Goal: Task Accomplishment & Management: Complete application form

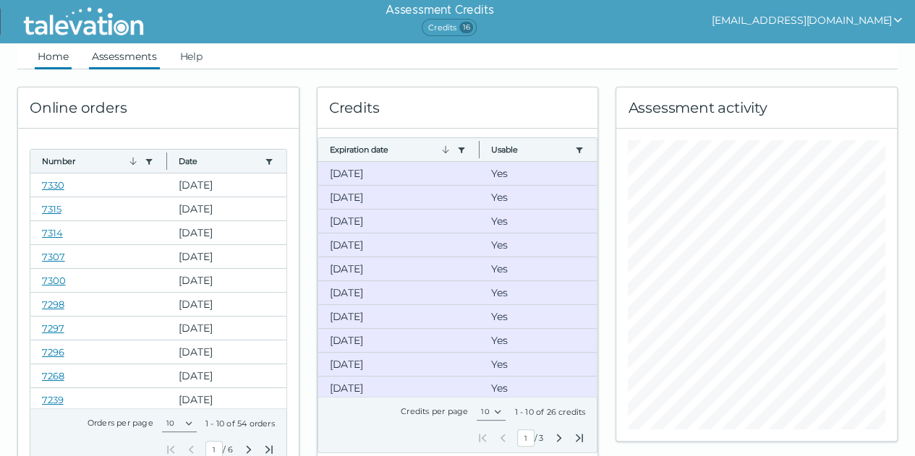
click at [123, 64] on link "Assessments" at bounding box center [124, 56] width 71 height 26
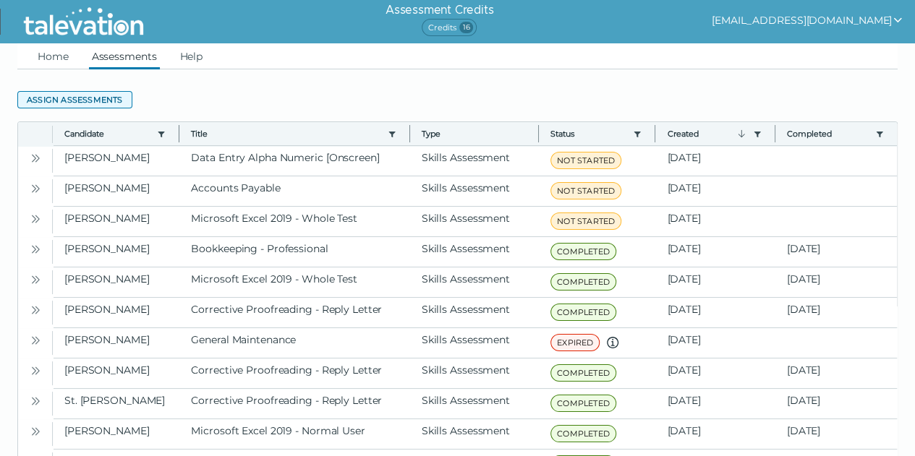
click at [74, 104] on button "Assign assessments" at bounding box center [74, 99] width 115 height 17
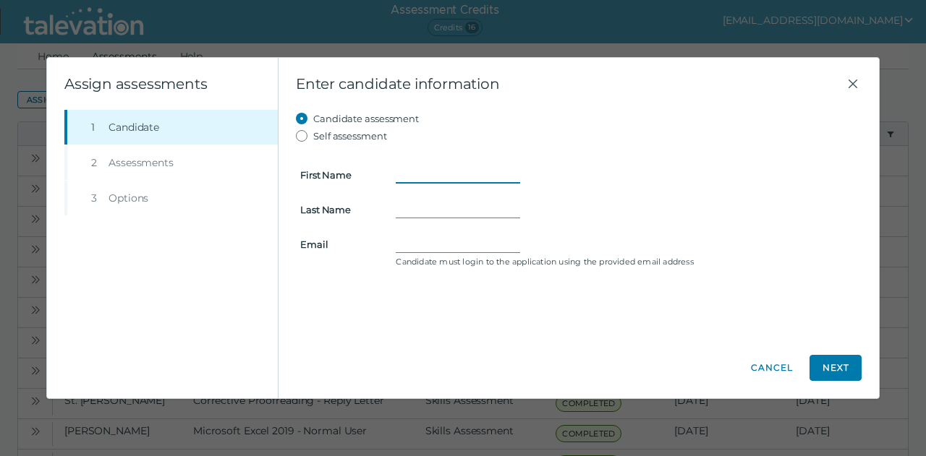
click at [441, 176] on input "First Name" at bounding box center [458, 174] width 124 height 17
type input "[PERSON_NAME]"
type input "Linker"
paste input "[EMAIL_ADDRESS][DOMAIN_NAME]"
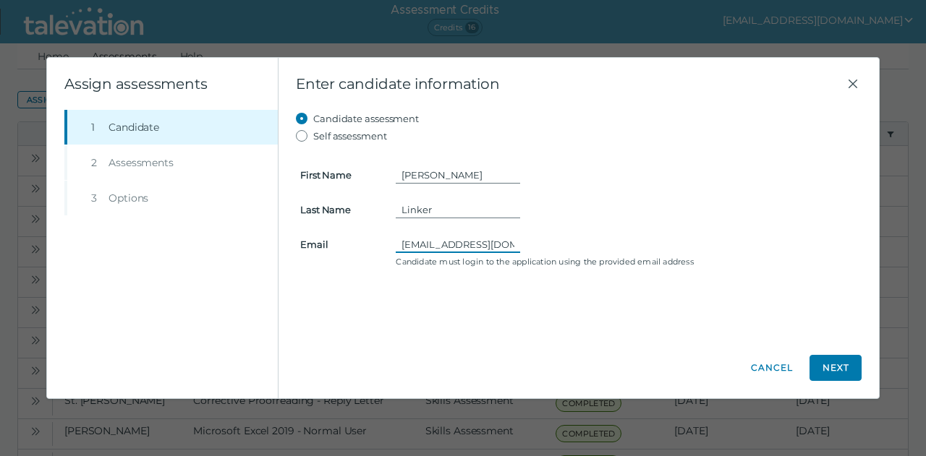
scroll to position [0, 17]
type input "[EMAIL_ADDRESS][DOMAIN_NAME]"
click at [826, 370] on button "Next" at bounding box center [835, 368] width 52 height 26
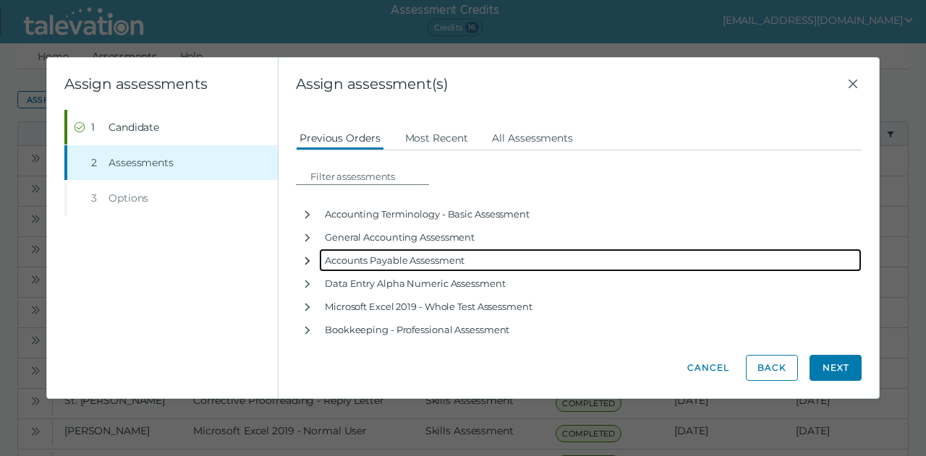
click at [310, 265] on icon "button" at bounding box center [308, 261] width 12 height 12
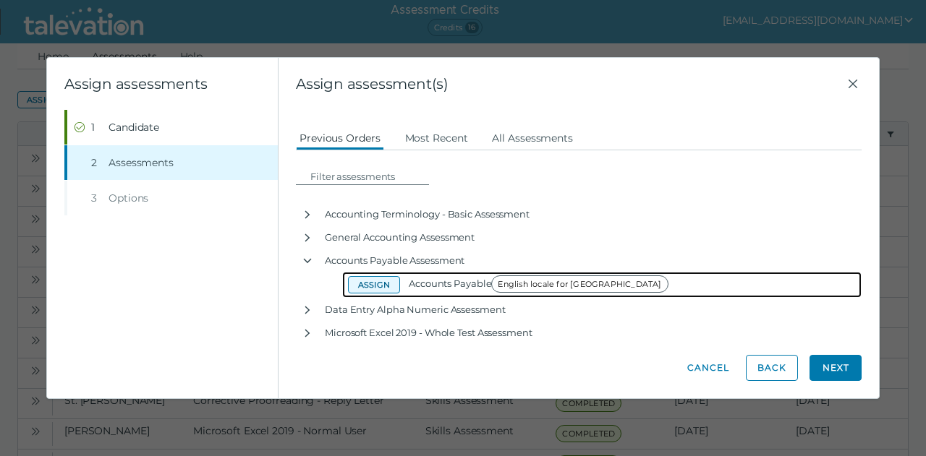
click at [370, 283] on button "Assign" at bounding box center [374, 284] width 52 height 17
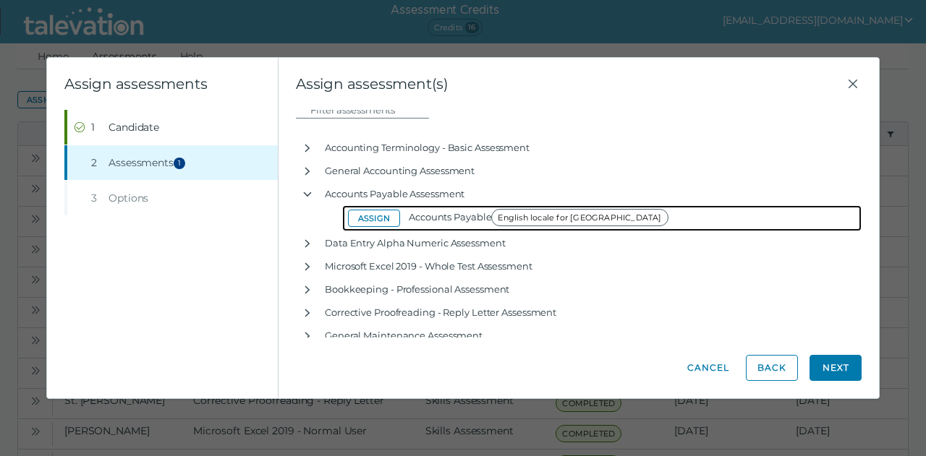
scroll to position [90, 0]
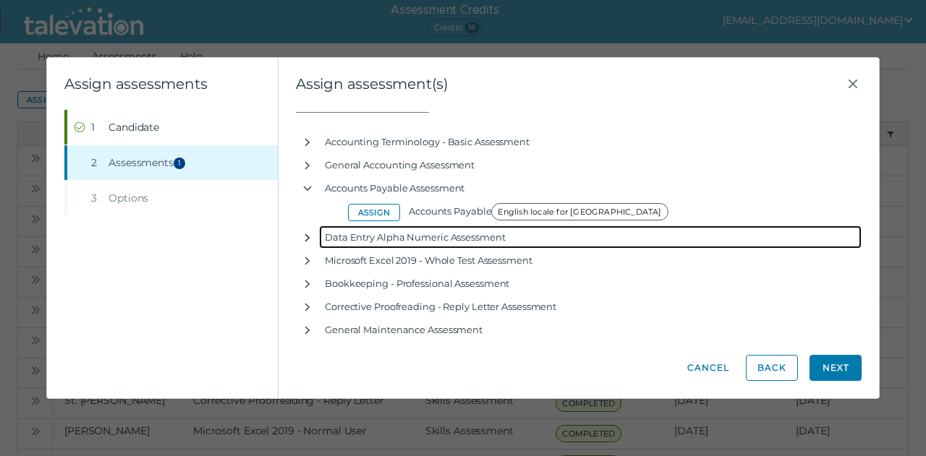
click at [307, 239] on icon "button" at bounding box center [307, 238] width 5 height 8
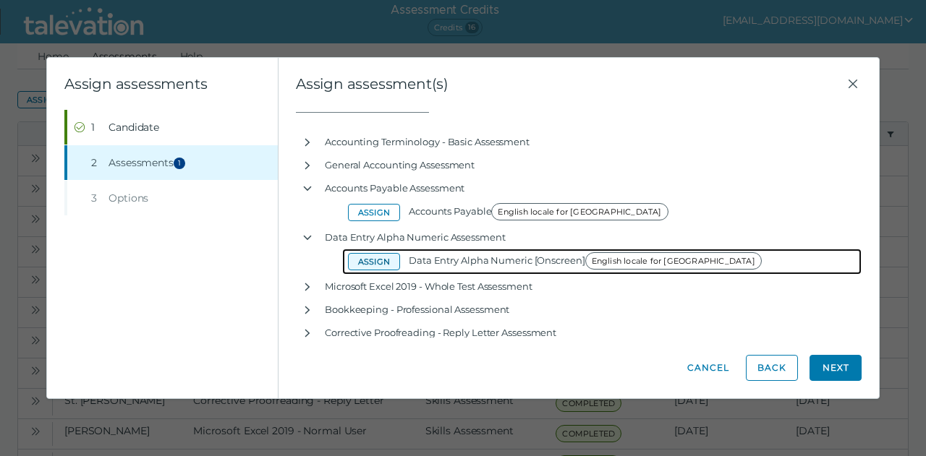
click at [363, 259] on button "Assign" at bounding box center [374, 261] width 52 height 17
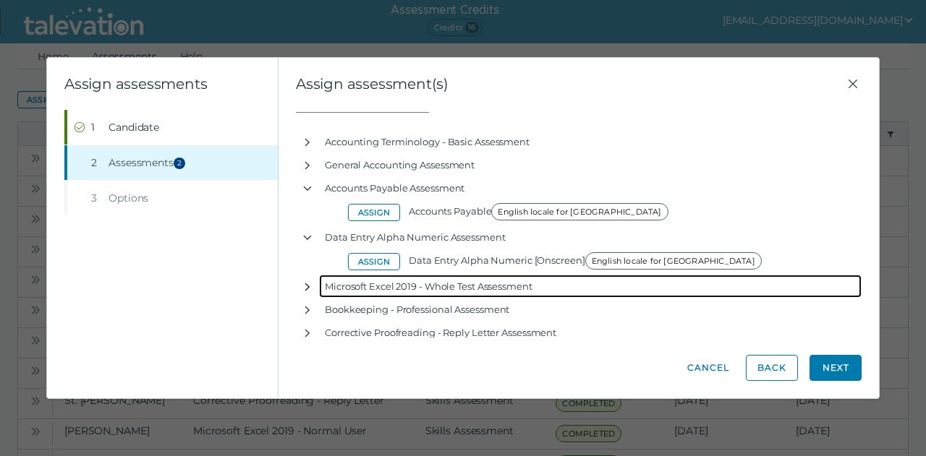
click at [308, 289] on icon "button" at bounding box center [308, 287] width 12 height 12
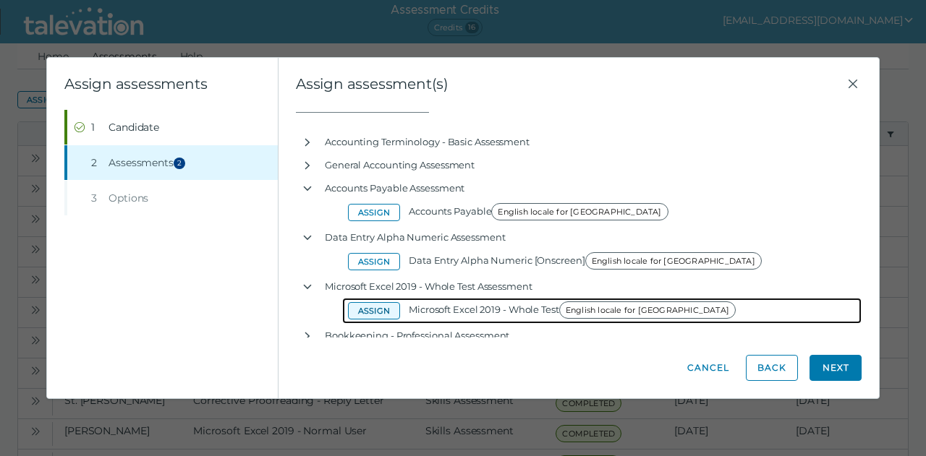
click at [362, 312] on button "Assign" at bounding box center [374, 310] width 52 height 17
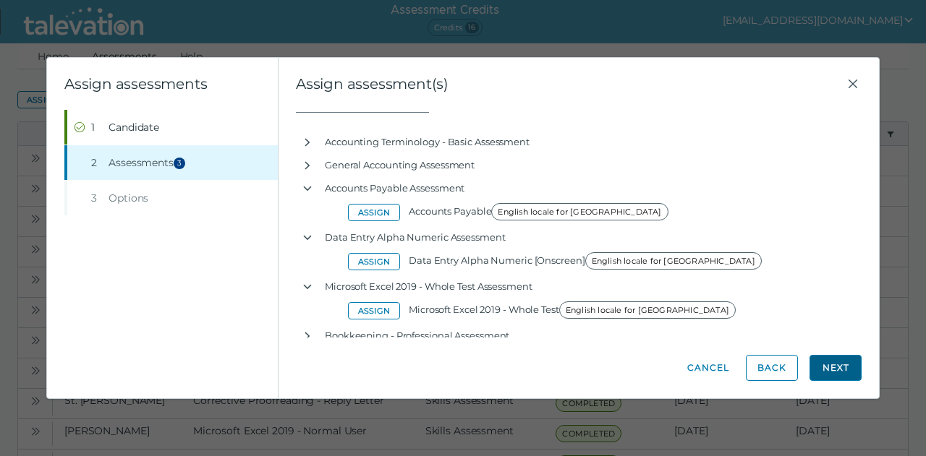
click at [827, 368] on button "Next" at bounding box center [835, 368] width 52 height 26
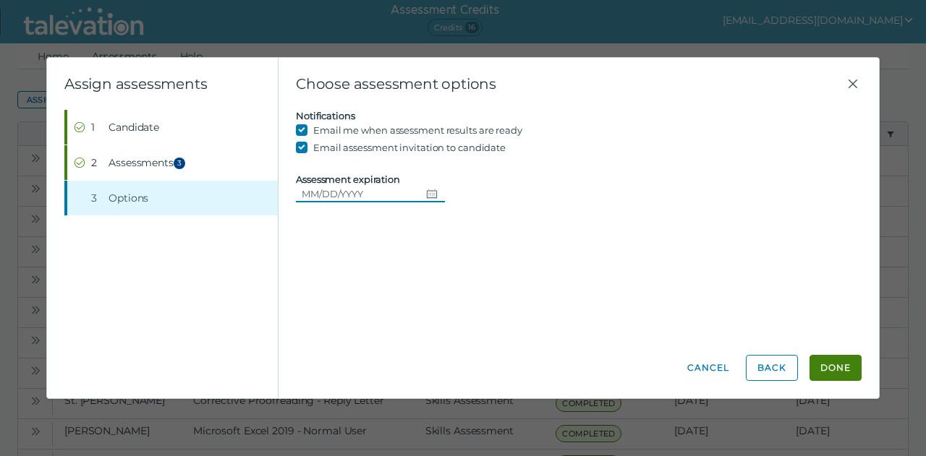
click at [426, 195] on icon "Choose date" at bounding box center [432, 194] width 12 height 12
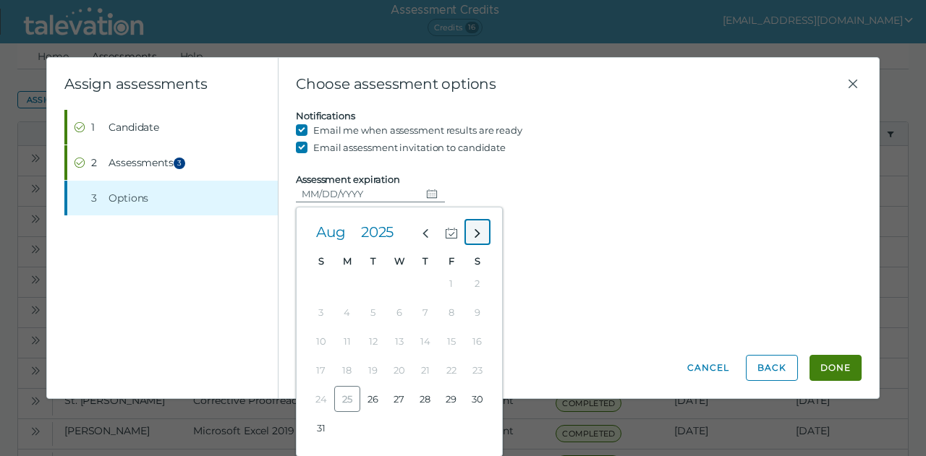
click at [476, 229] on icon "Next month" at bounding box center [477, 233] width 13 height 13
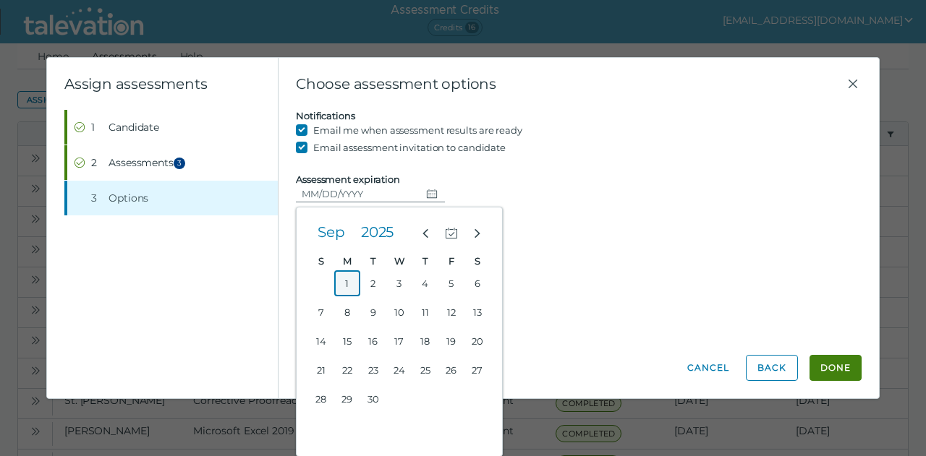
click at [349, 289] on button "1" at bounding box center [347, 283] width 26 height 26
type input "[DATE]"
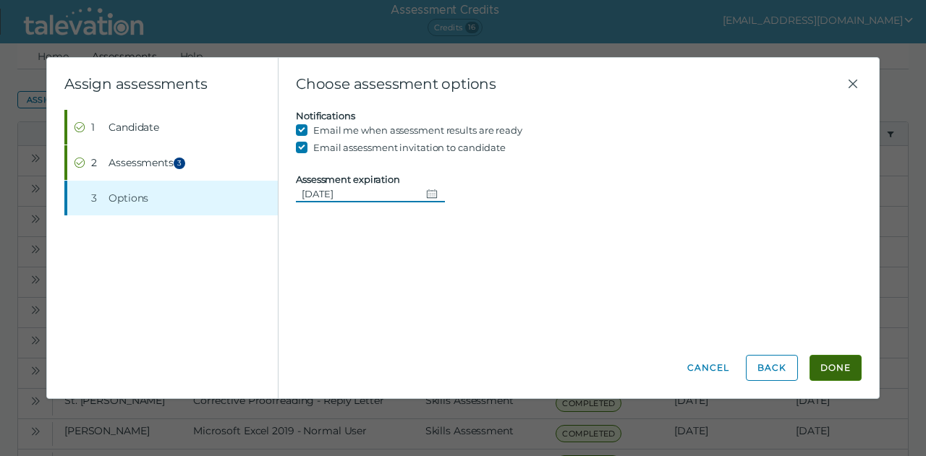
click at [825, 366] on button "Done" at bounding box center [835, 368] width 52 height 26
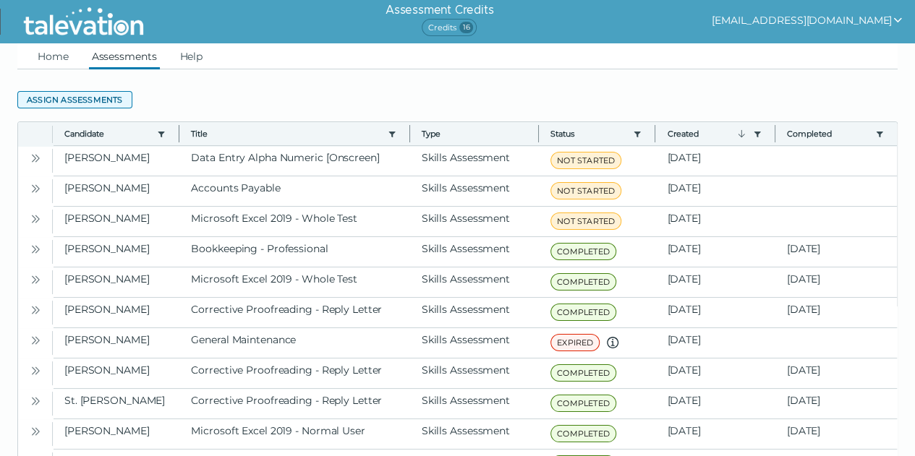
click at [67, 101] on button "Assign assessments" at bounding box center [74, 99] width 115 height 17
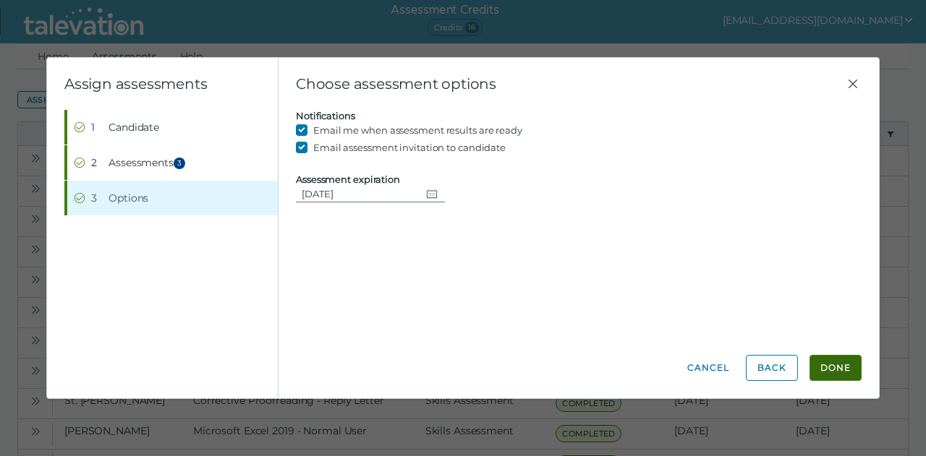
click at [835, 359] on button "Done" at bounding box center [835, 368] width 52 height 26
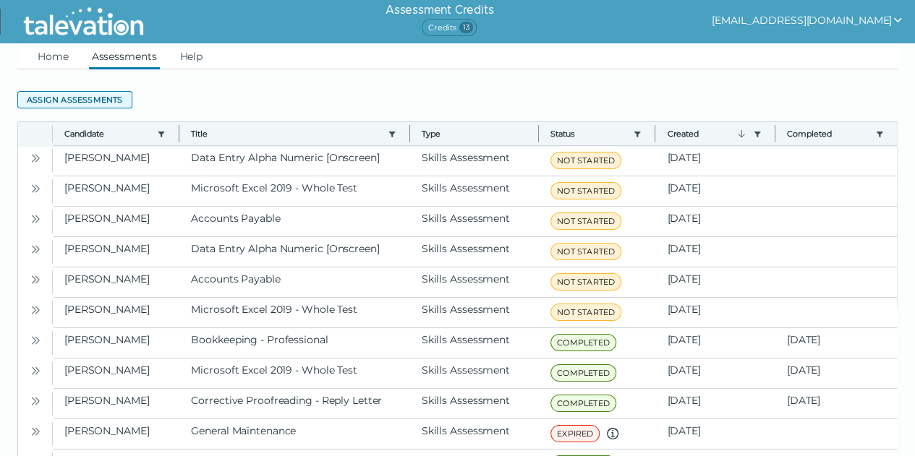
click at [59, 93] on button "Assign assessments" at bounding box center [74, 99] width 115 height 17
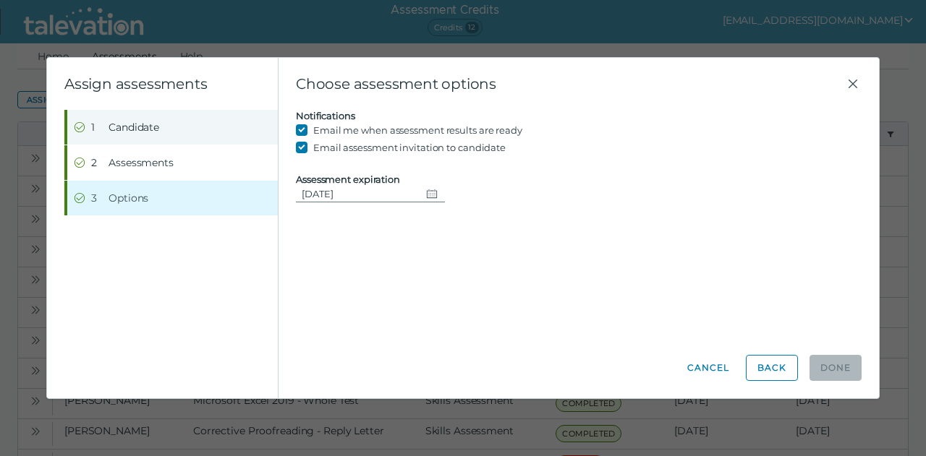
click at [105, 129] on button "Step 1 Candidate" at bounding box center [172, 127] width 210 height 35
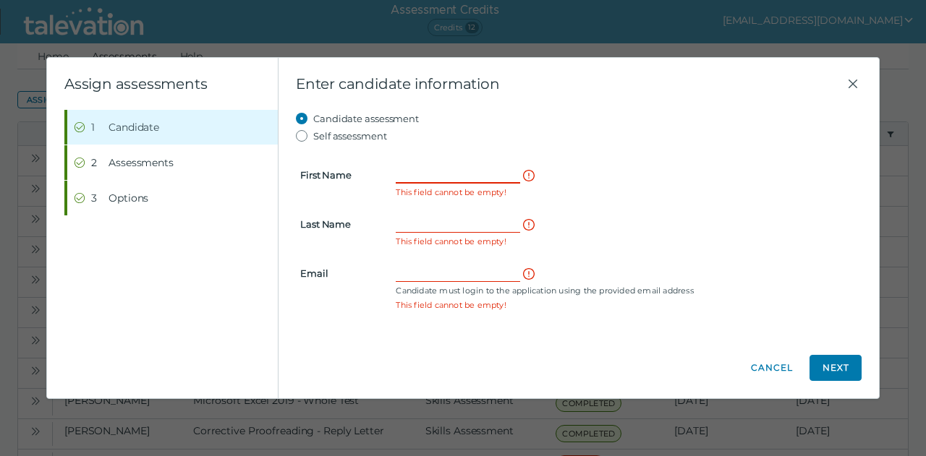
click at [442, 174] on input "First Name" at bounding box center [458, 174] width 124 height 17
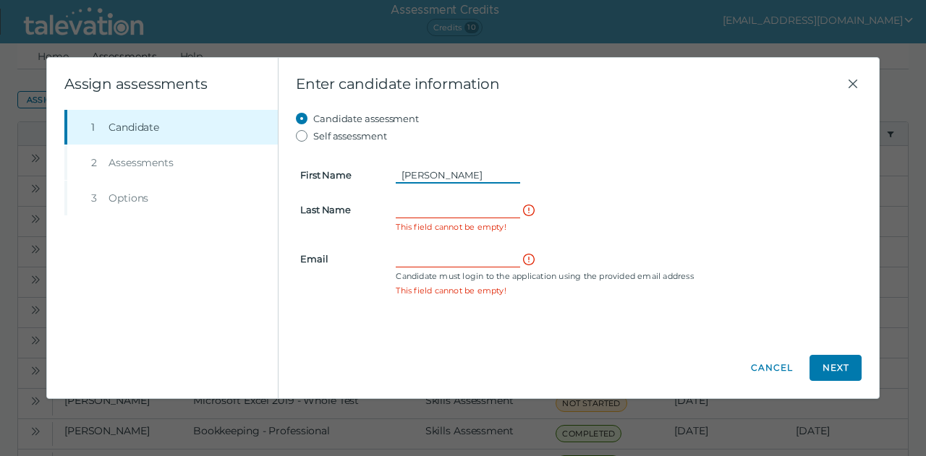
type input "[PERSON_NAME]"
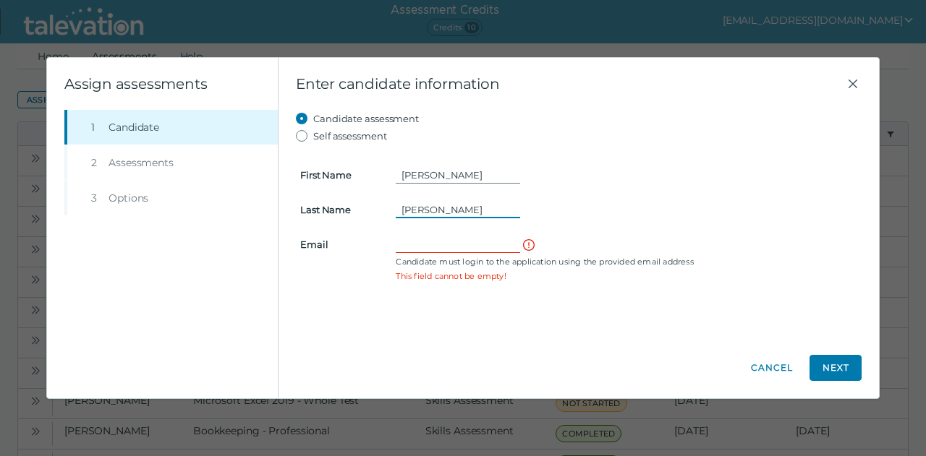
type input "[PERSON_NAME]"
click at [430, 238] on input "Email" at bounding box center [458, 244] width 124 height 17
click at [412, 247] on input "Email" at bounding box center [458, 244] width 124 height 17
paste input "[EMAIL_ADDRESS][DOMAIN_NAME]"
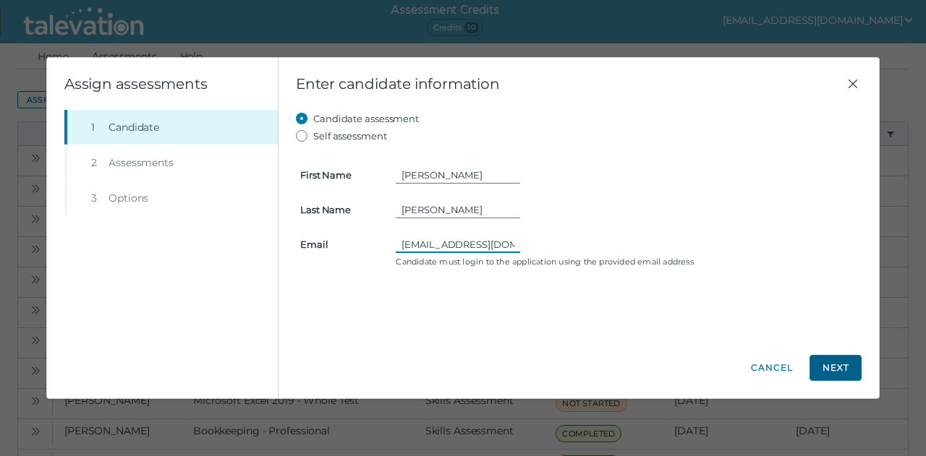
type input "[EMAIL_ADDRESS][DOMAIN_NAME]"
click at [845, 367] on button "Next" at bounding box center [835, 368] width 52 height 26
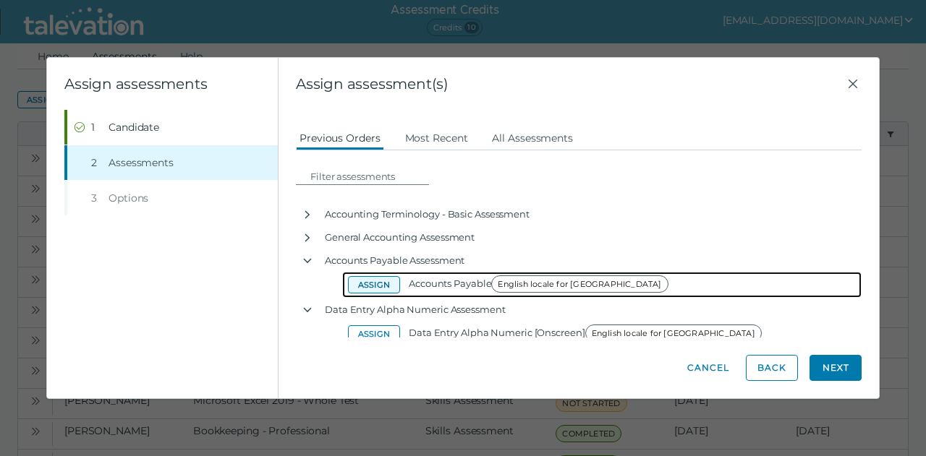
click at [370, 286] on button "Assign" at bounding box center [374, 284] width 52 height 17
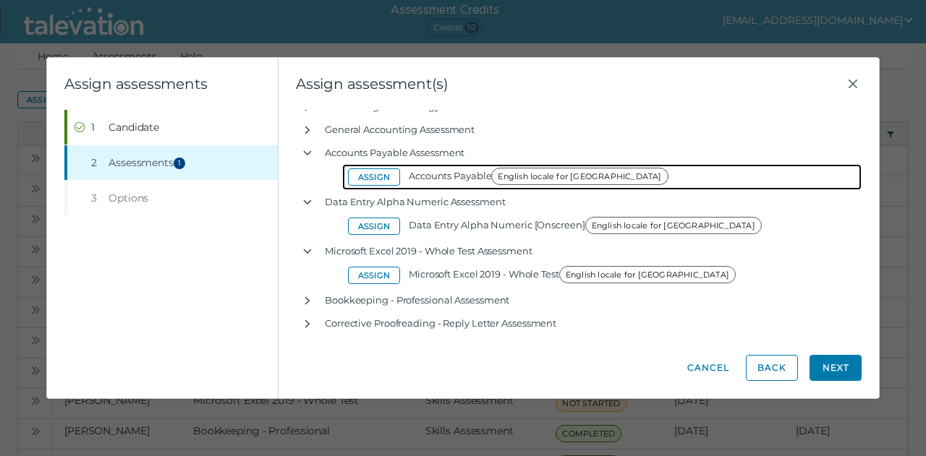
scroll to position [150, 0]
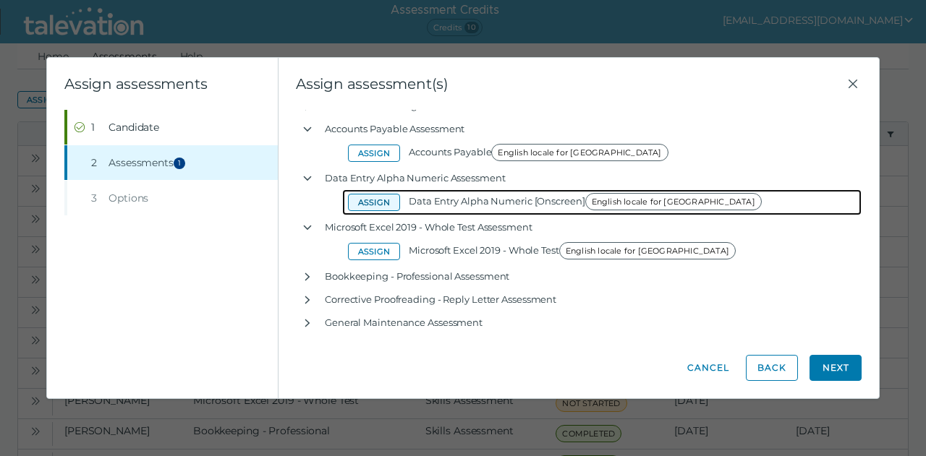
click at [381, 200] on button "Assign" at bounding box center [374, 202] width 52 height 17
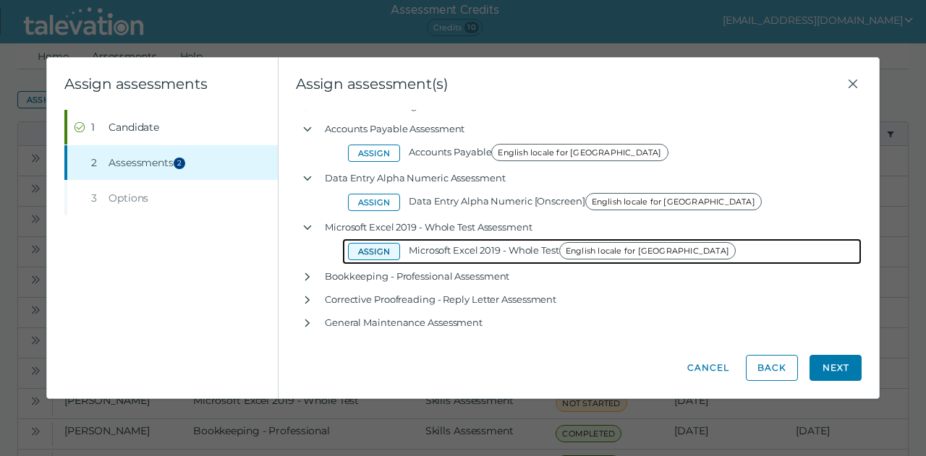
click at [380, 252] on button "Assign" at bounding box center [374, 251] width 52 height 17
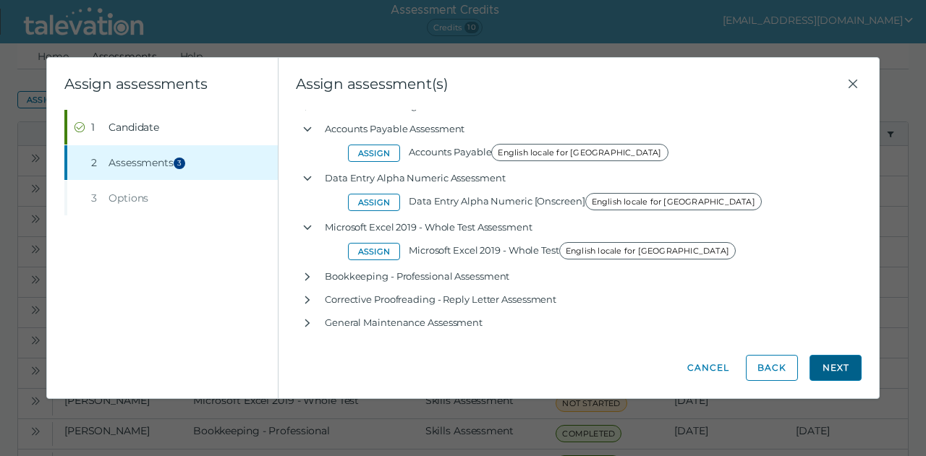
click at [830, 367] on button "Next" at bounding box center [835, 368] width 52 height 26
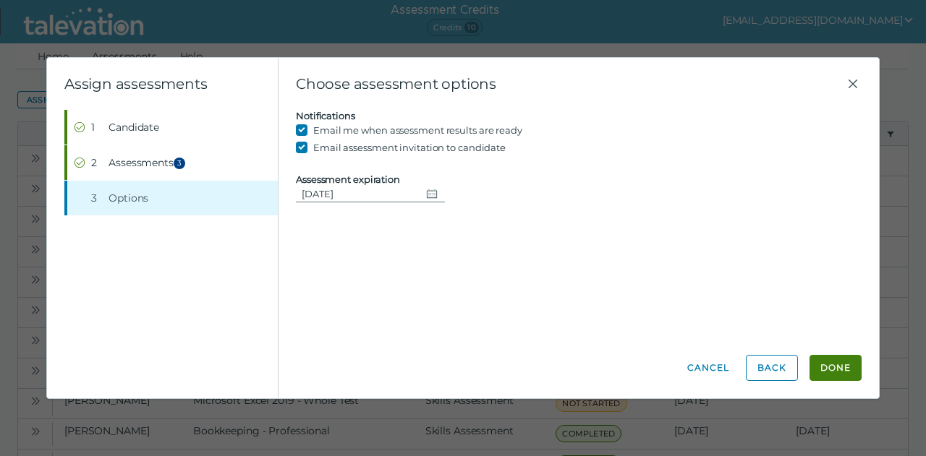
click at [830, 367] on button "Done" at bounding box center [835, 368] width 52 height 26
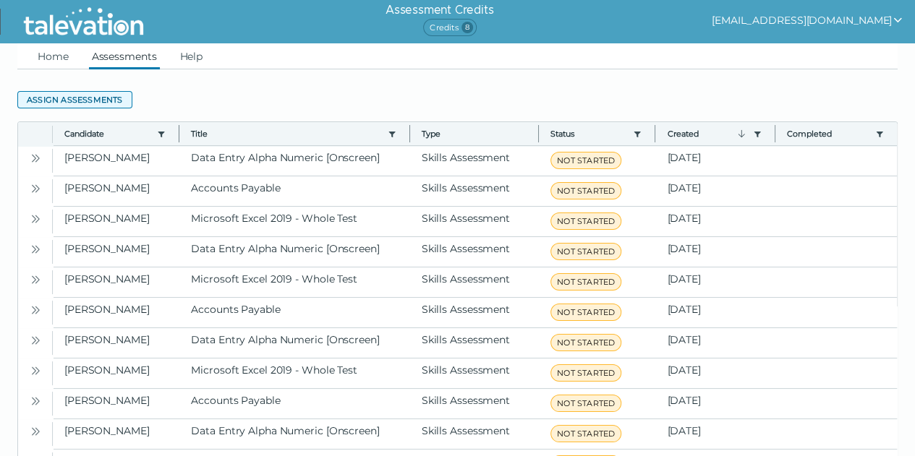
click at [78, 98] on button "Assign assessments" at bounding box center [74, 99] width 115 height 17
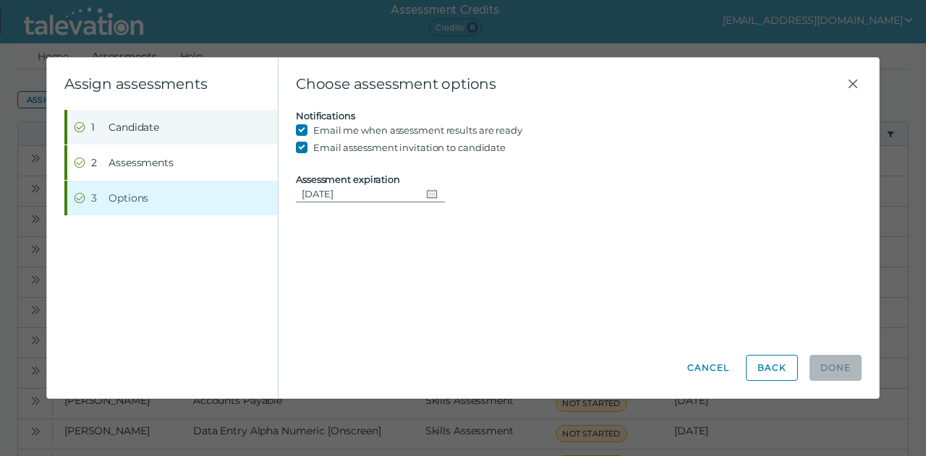
click at [127, 138] on button "Step 1 Candidate" at bounding box center [172, 127] width 210 height 35
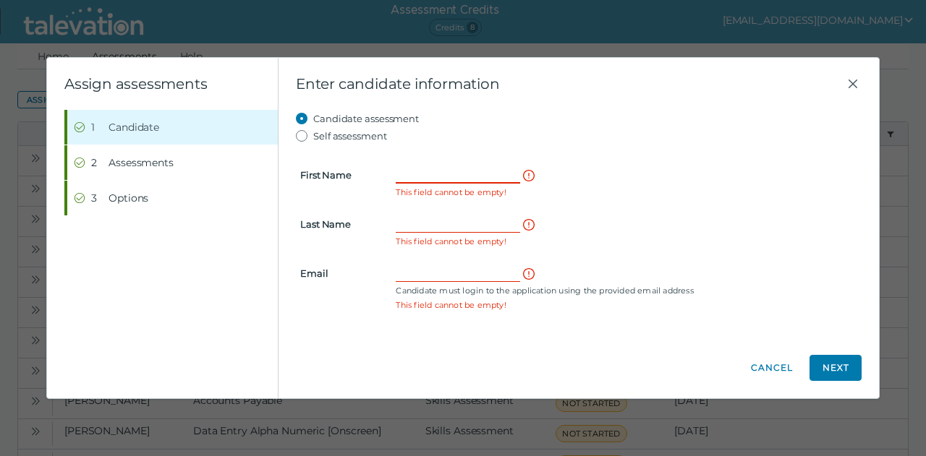
click at [413, 176] on input "First Name" at bounding box center [458, 174] width 124 height 17
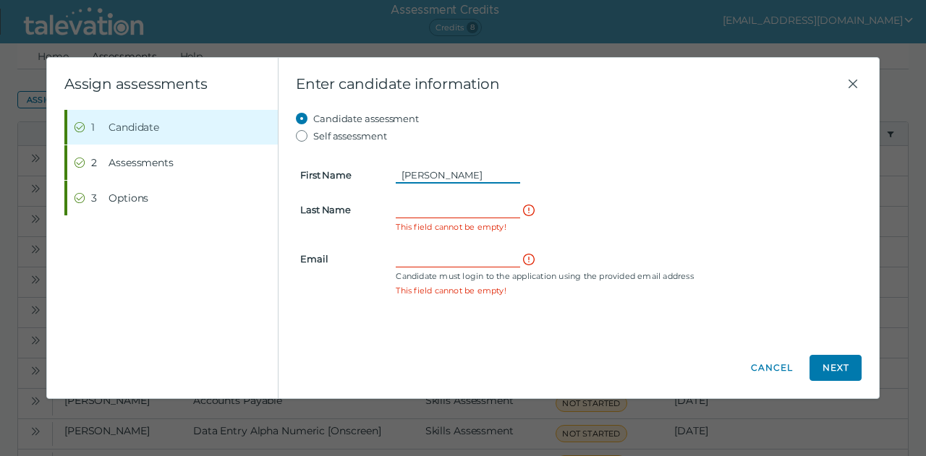
type input "[PERSON_NAME]"
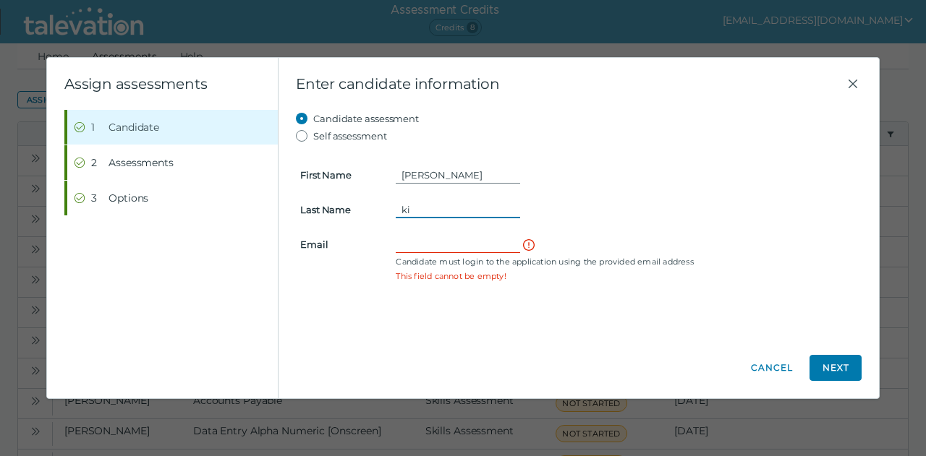
type input "k"
type input "[PERSON_NAME]"
paste input "[EMAIL_ADDRESS][DOMAIN_NAME]"
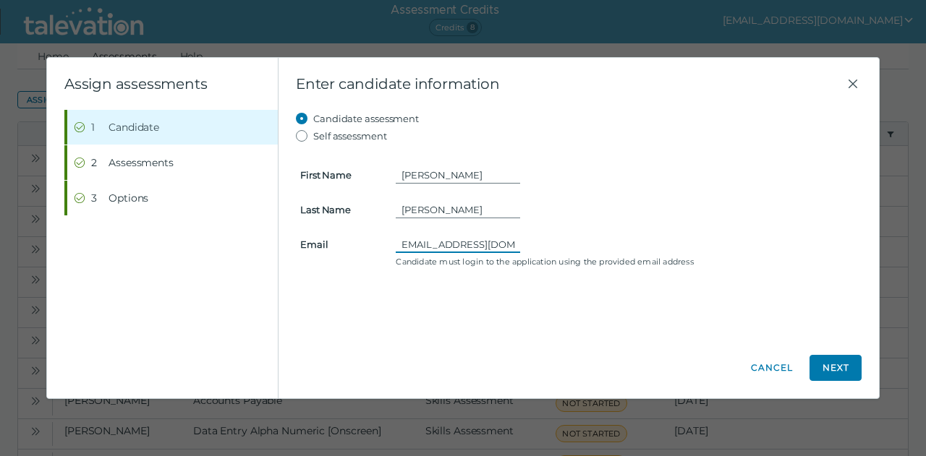
type input "[EMAIL_ADDRESS][DOMAIN_NAME]"
click at [840, 365] on button "Next" at bounding box center [835, 368] width 52 height 26
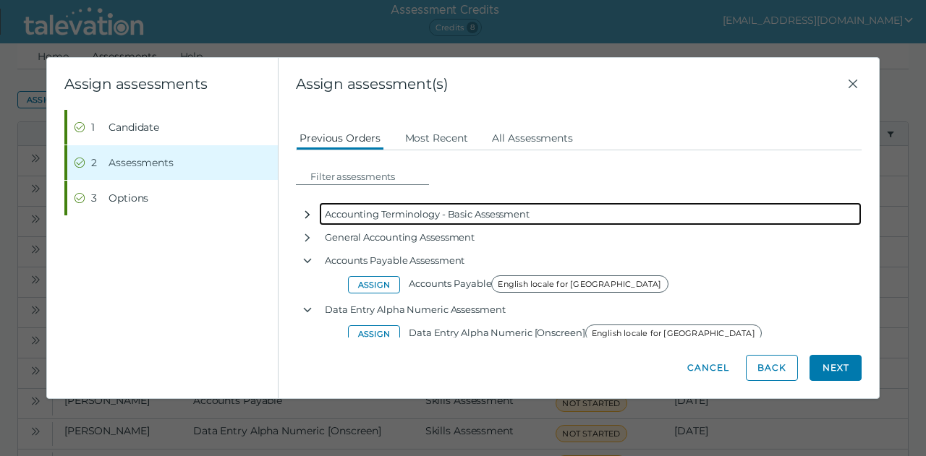
click at [307, 213] on icon "button" at bounding box center [308, 215] width 12 height 12
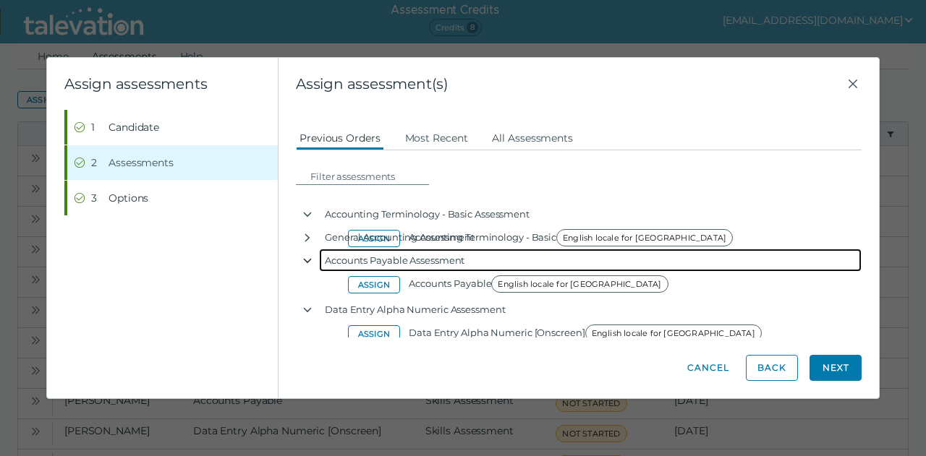
click at [304, 267] on button "button" at bounding box center [307, 260] width 23 height 23
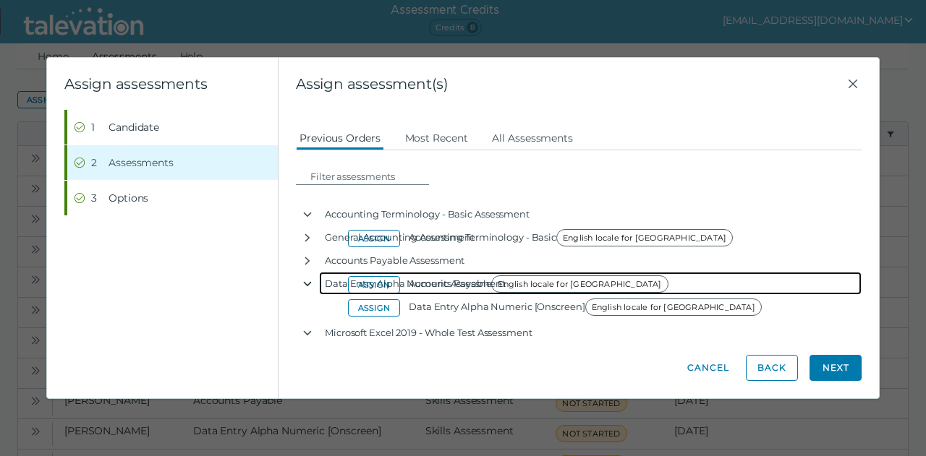
click at [304, 283] on icon "button" at bounding box center [308, 283] width 8 height 5
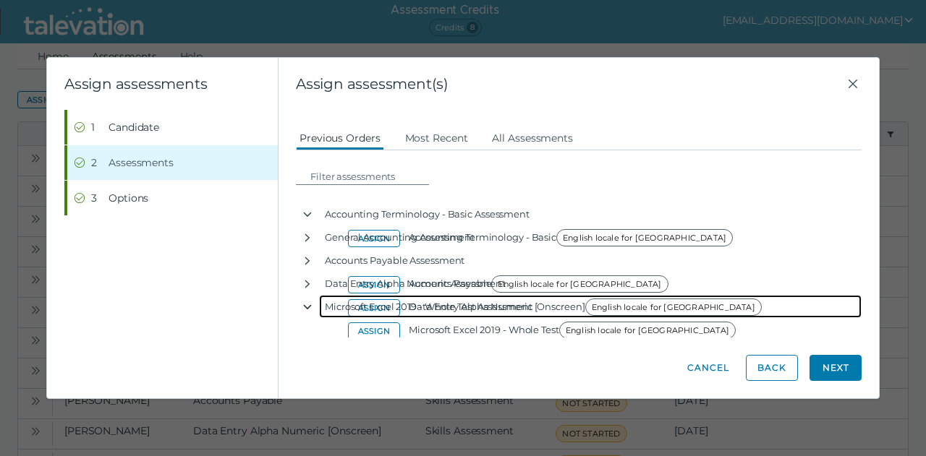
click at [307, 307] on icon "button" at bounding box center [308, 306] width 8 height 5
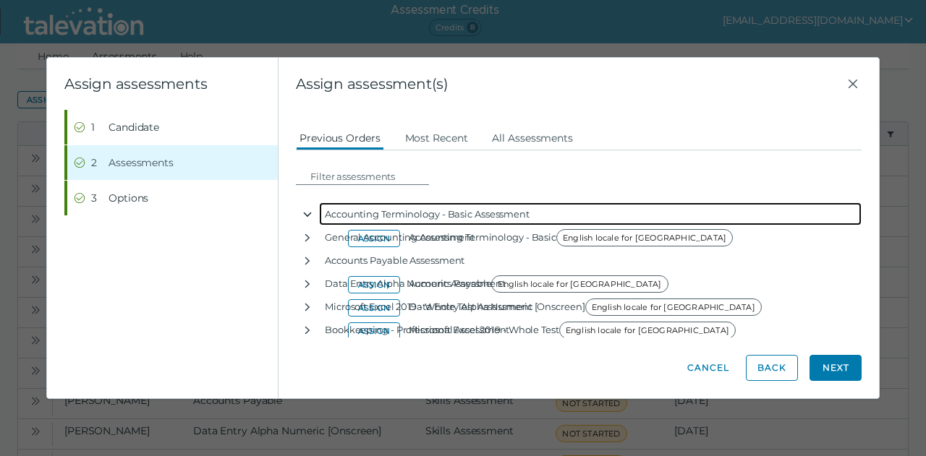
click at [314, 203] on button "button" at bounding box center [307, 214] width 23 height 23
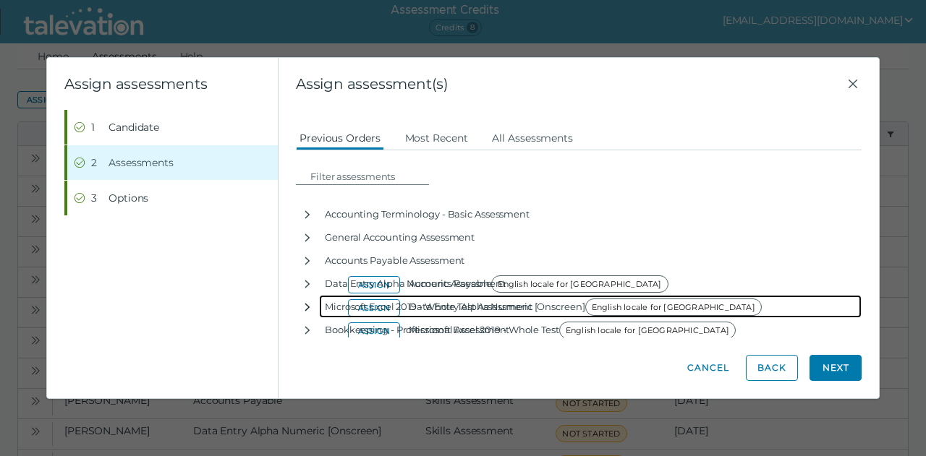
click at [307, 307] on icon "button" at bounding box center [308, 308] width 12 height 12
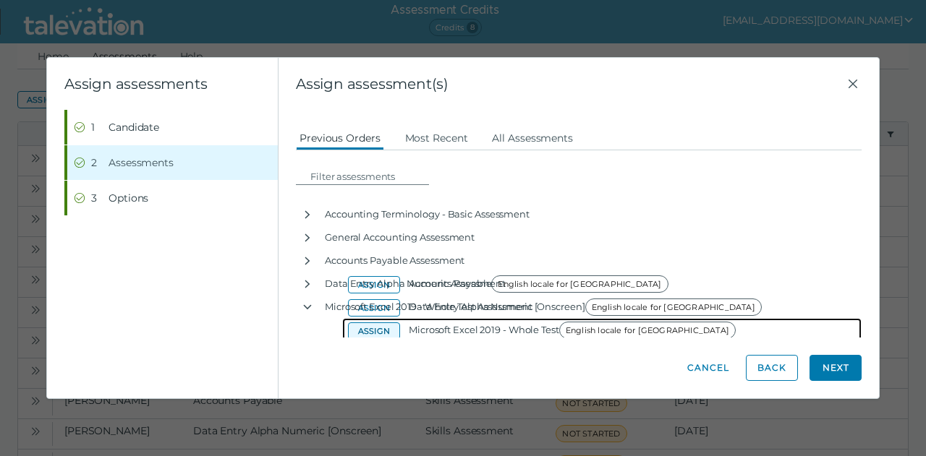
click at [371, 328] on button "Assign" at bounding box center [374, 331] width 52 height 17
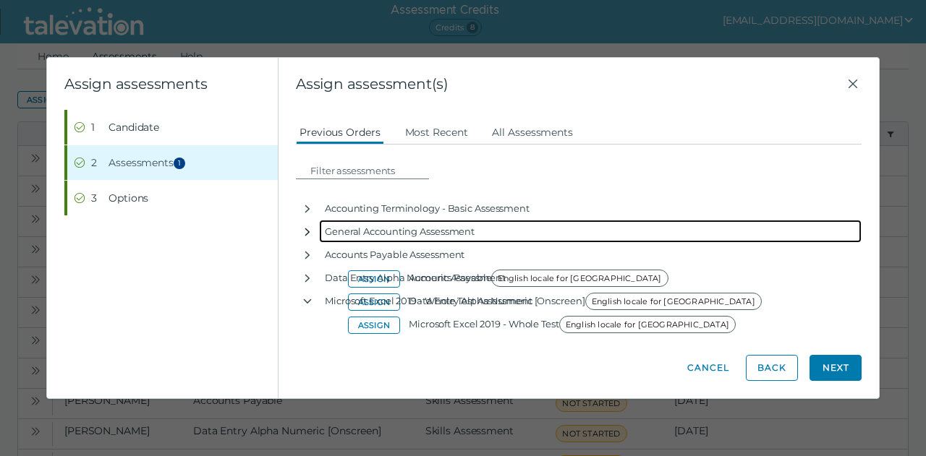
click at [306, 238] on button "button" at bounding box center [307, 231] width 23 height 23
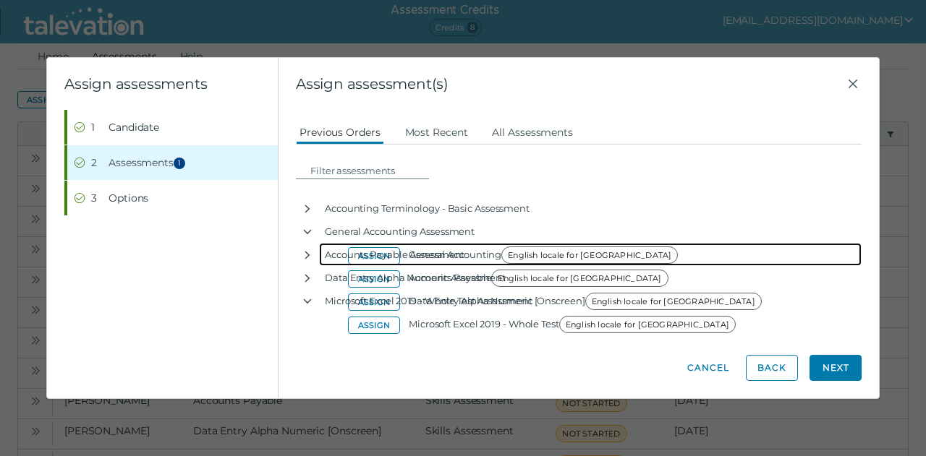
click at [376, 254] on div "Accounts Payable Assessment" at bounding box center [590, 254] width 542 height 23
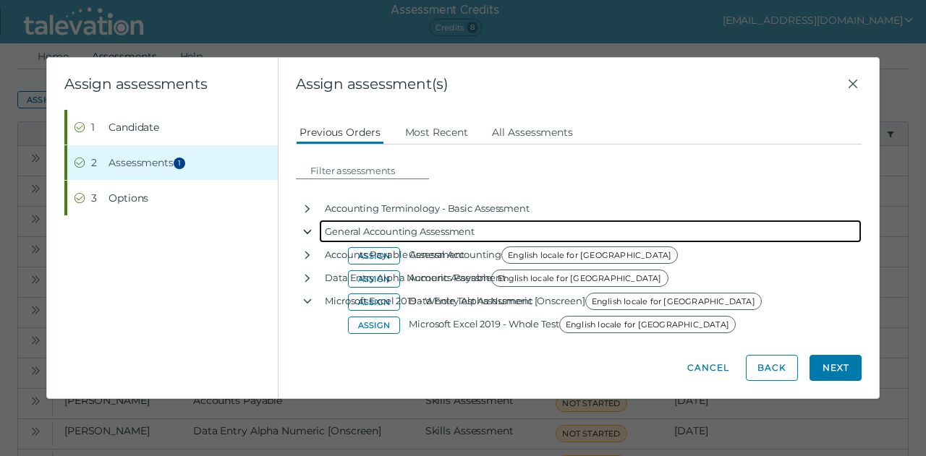
click at [308, 227] on icon "button" at bounding box center [308, 232] width 12 height 12
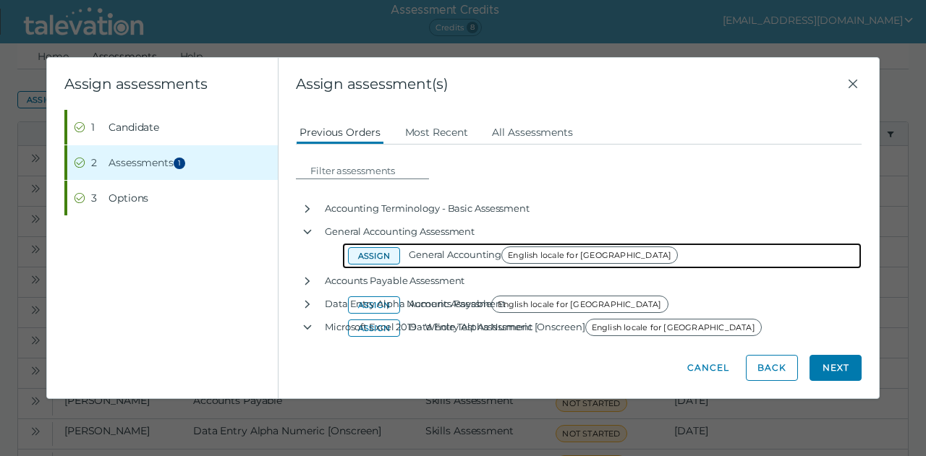
click at [377, 257] on button "Assign" at bounding box center [374, 255] width 52 height 17
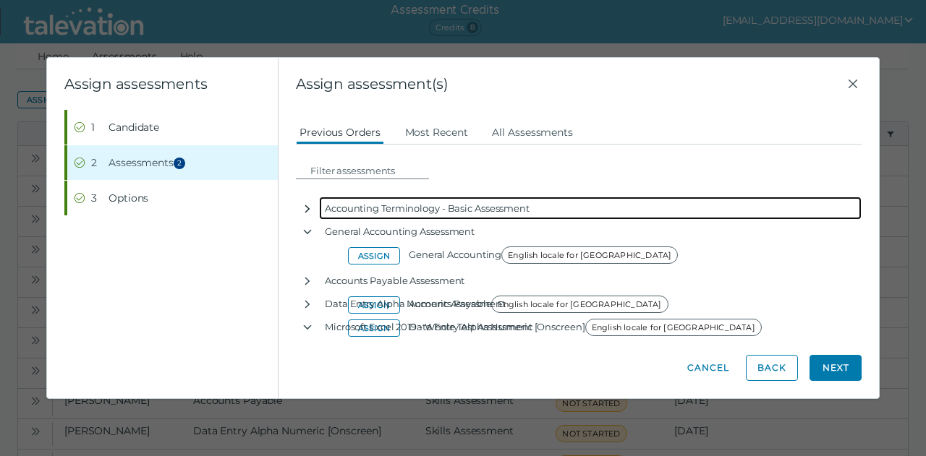
click at [312, 205] on icon "button" at bounding box center [308, 209] width 12 height 12
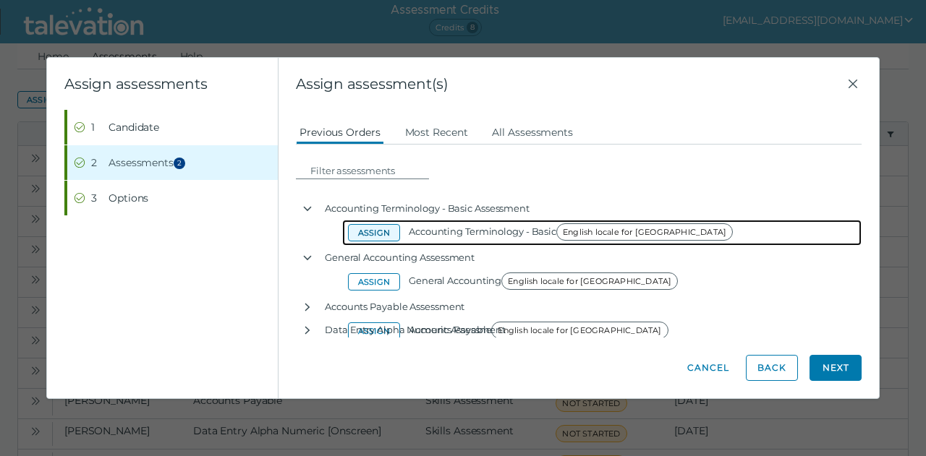
click at [363, 234] on button "Assign" at bounding box center [374, 232] width 52 height 17
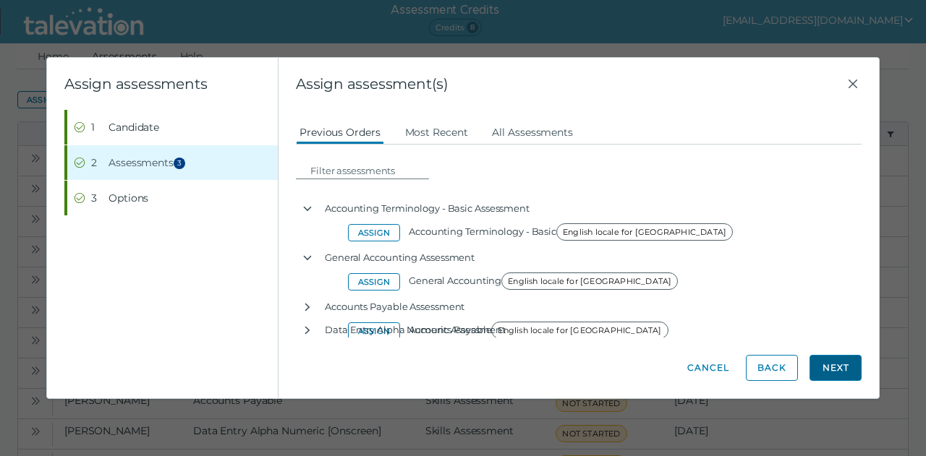
click at [830, 369] on button "Next" at bounding box center [835, 368] width 52 height 26
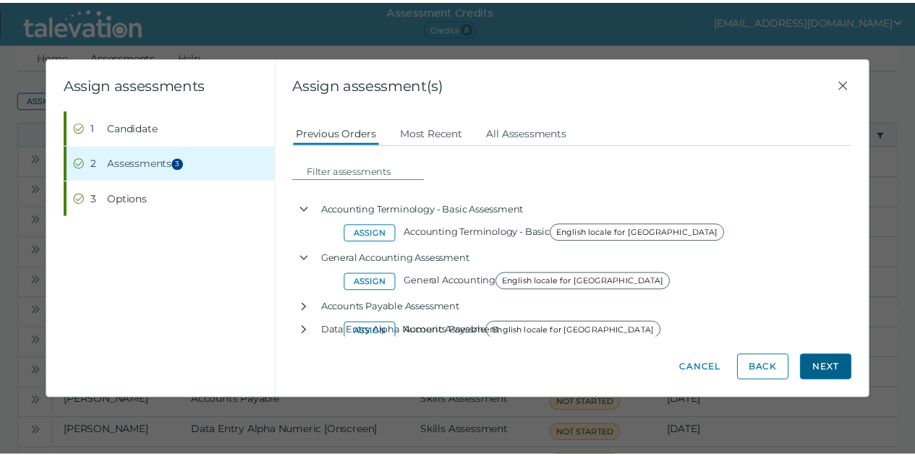
scroll to position [0, 0]
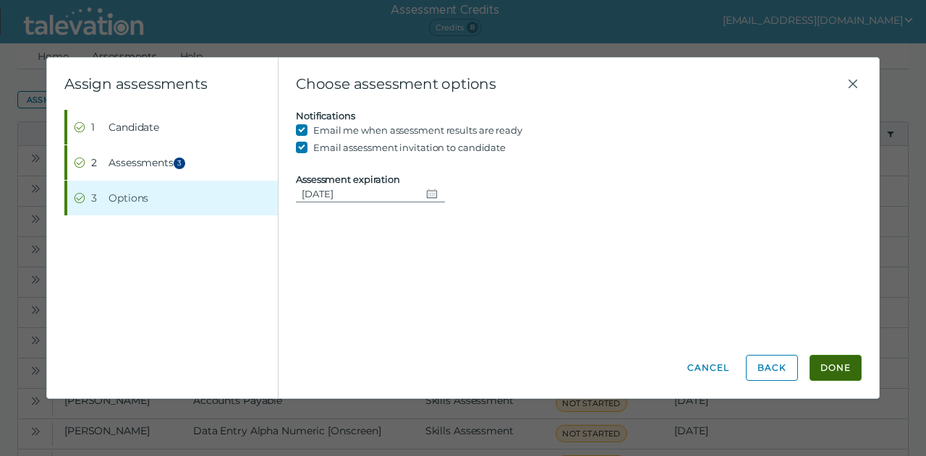
click at [831, 372] on button "Done" at bounding box center [835, 368] width 52 height 26
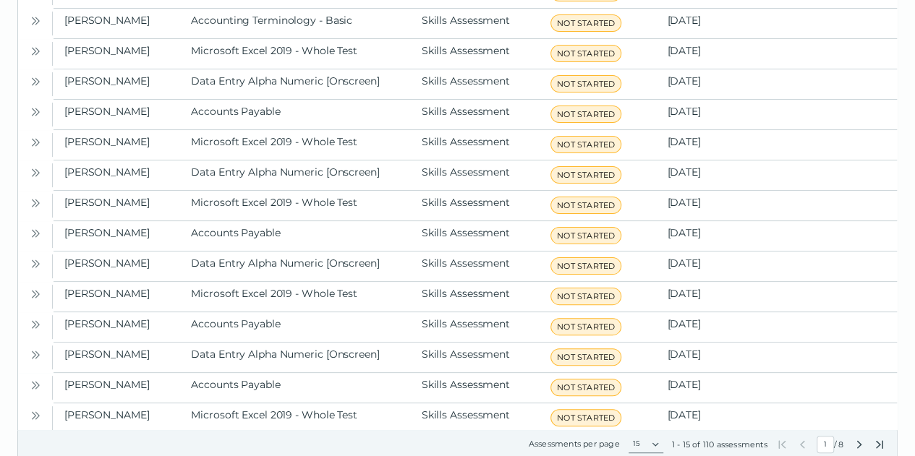
scroll to position [205, 0]
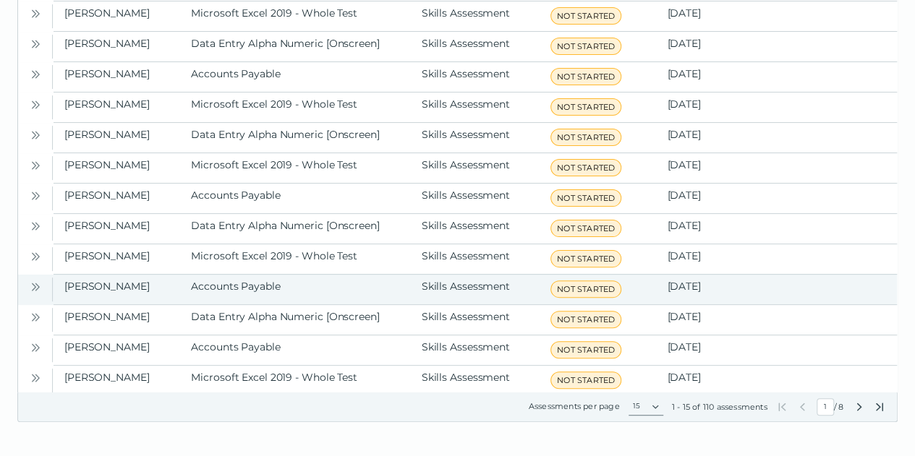
click at [33, 284] on icon "Open" at bounding box center [36, 287] width 12 height 12
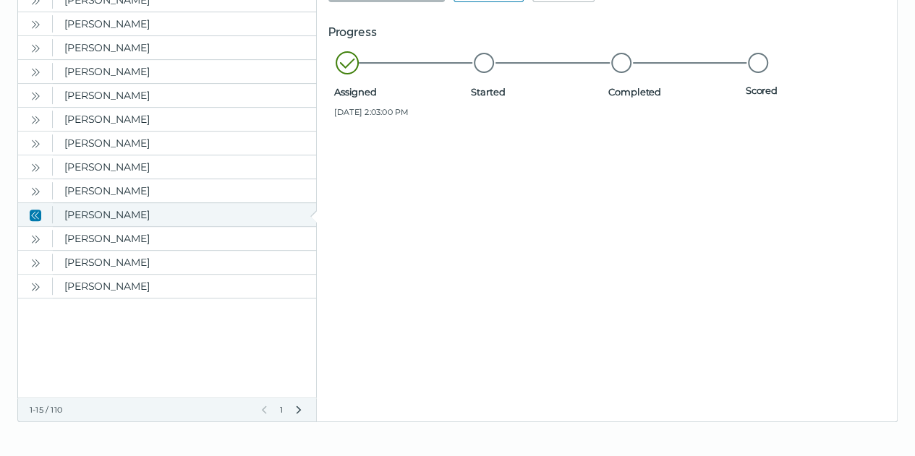
scroll to position [0, 0]
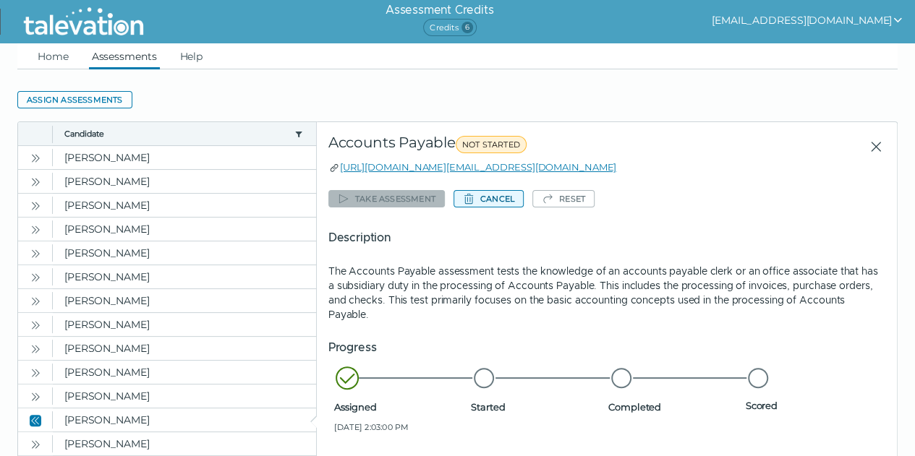
click at [506, 193] on button "Cancel" at bounding box center [488, 198] width 70 height 17
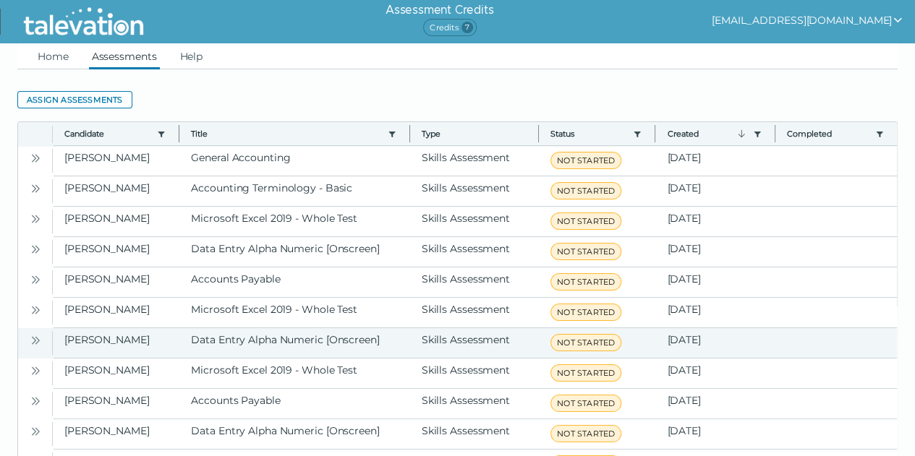
click at [36, 336] on icon "Open" at bounding box center [36, 341] width 12 height 12
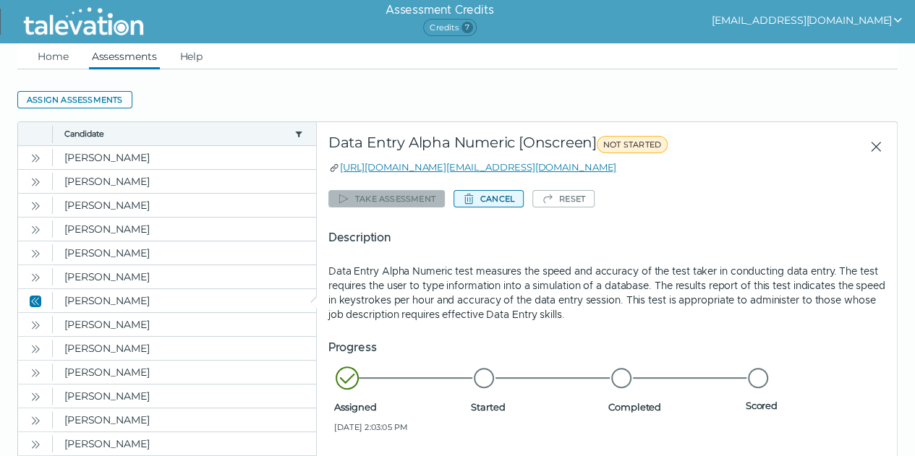
click at [492, 202] on button "Cancel" at bounding box center [488, 198] width 70 height 17
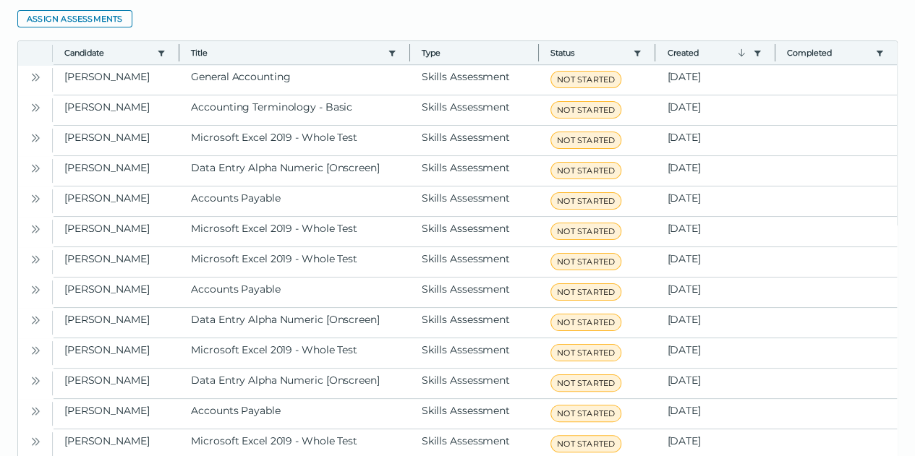
scroll to position [92, 0]
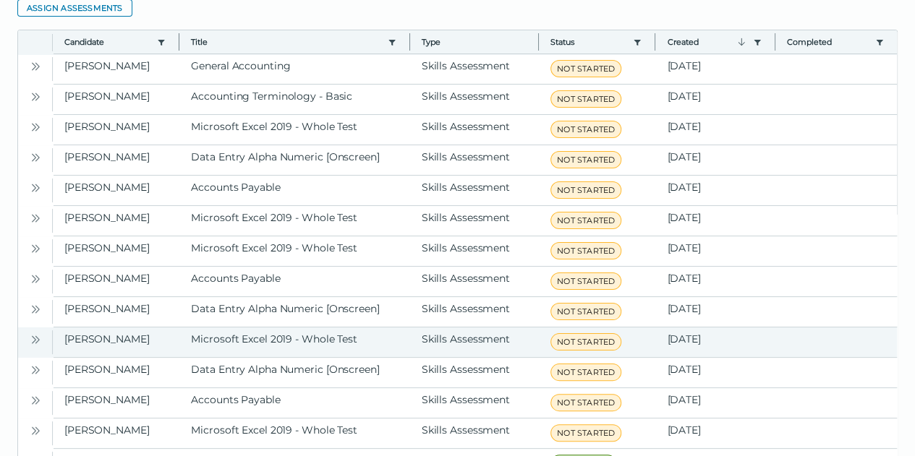
click at [34, 331] on button "Open" at bounding box center [35, 339] width 17 height 17
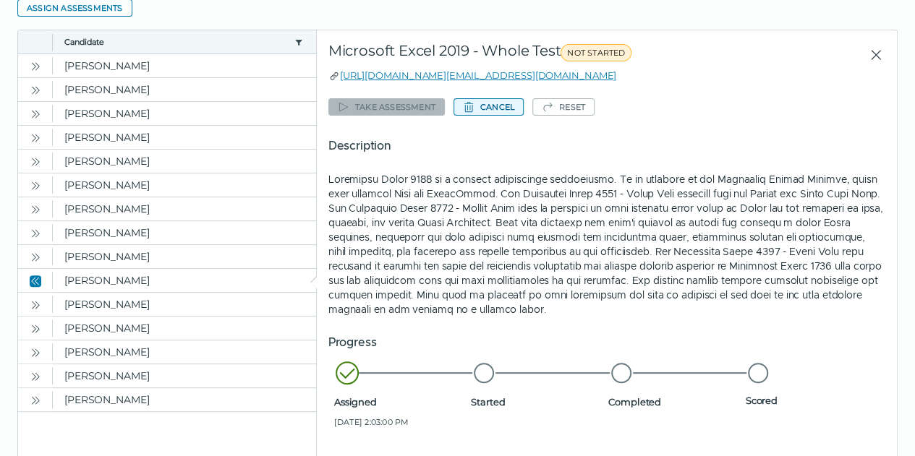
click at [493, 103] on button "Cancel" at bounding box center [488, 106] width 70 height 17
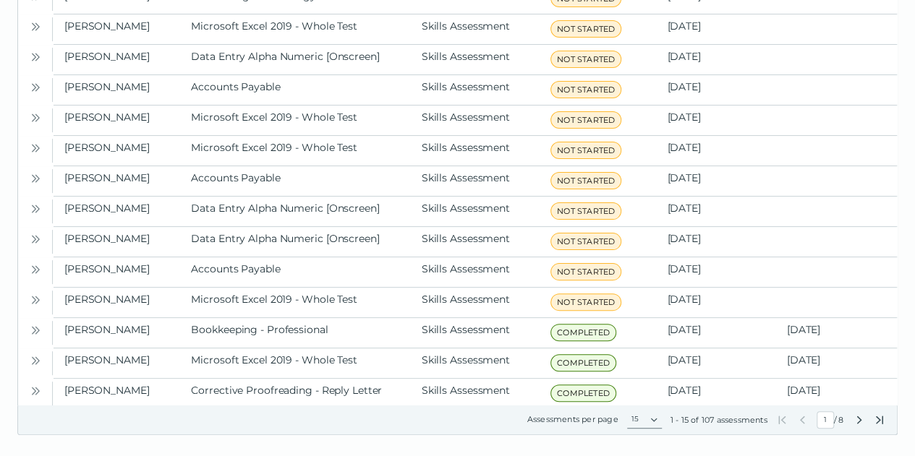
scroll to position [205, 0]
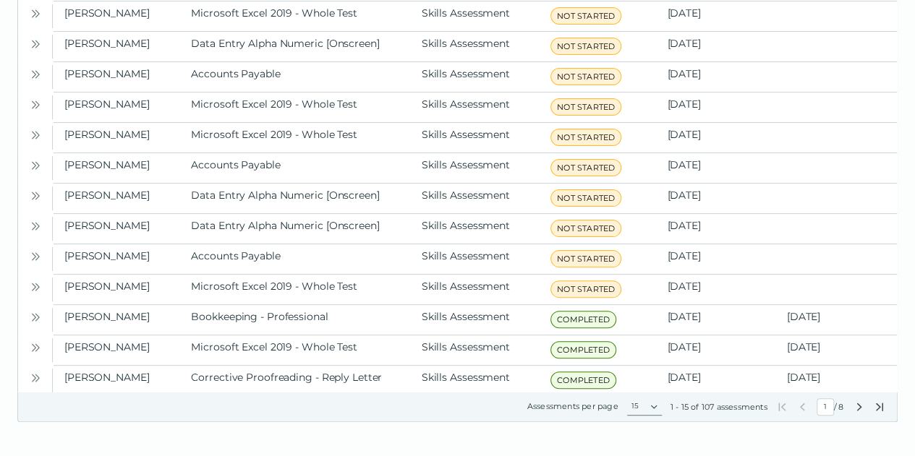
click at [858, 415] on clr-dg-footer "Assessments per page 15 25 50 100 1 - 15 of 107 assessments First Page Previous…" at bounding box center [457, 408] width 880 height 30
click at [857, 411] on icon "Next Page" at bounding box center [859, 407] width 12 height 12
type input "2"
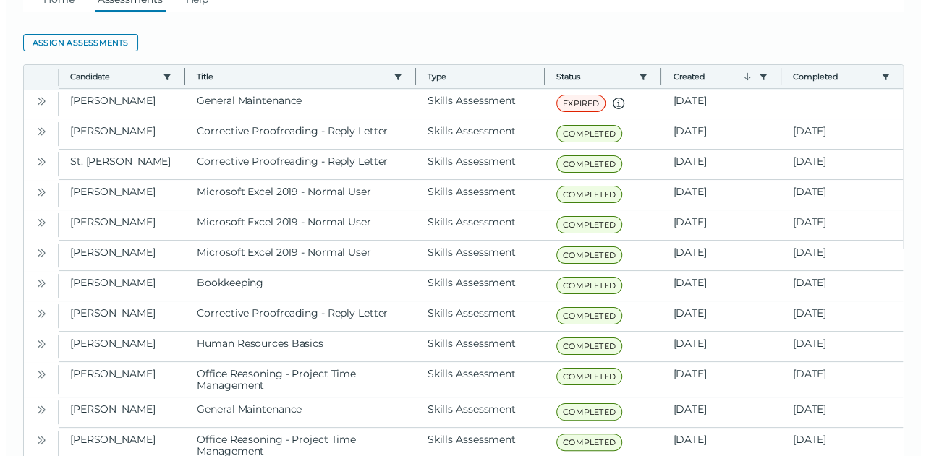
scroll to position [52, 0]
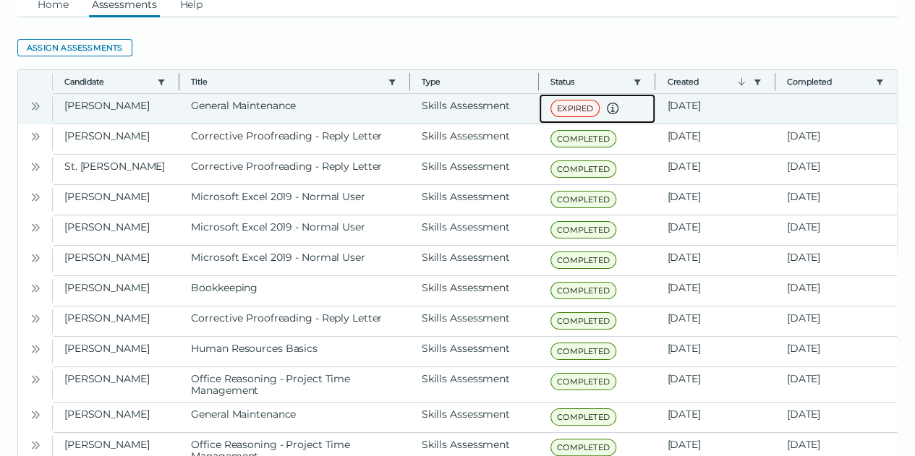
click at [569, 111] on span "EXPIRED" at bounding box center [574, 108] width 49 height 17
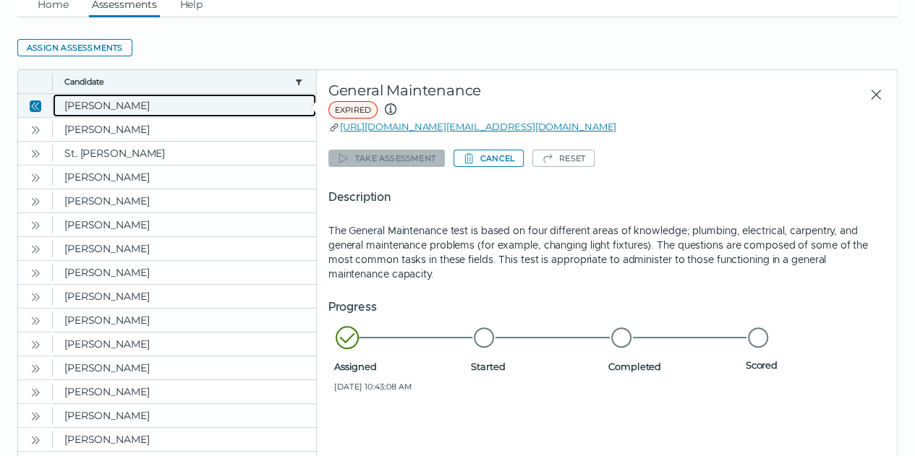
click at [145, 105] on clr-dg-cell "[PERSON_NAME]" at bounding box center [184, 105] width 263 height 23
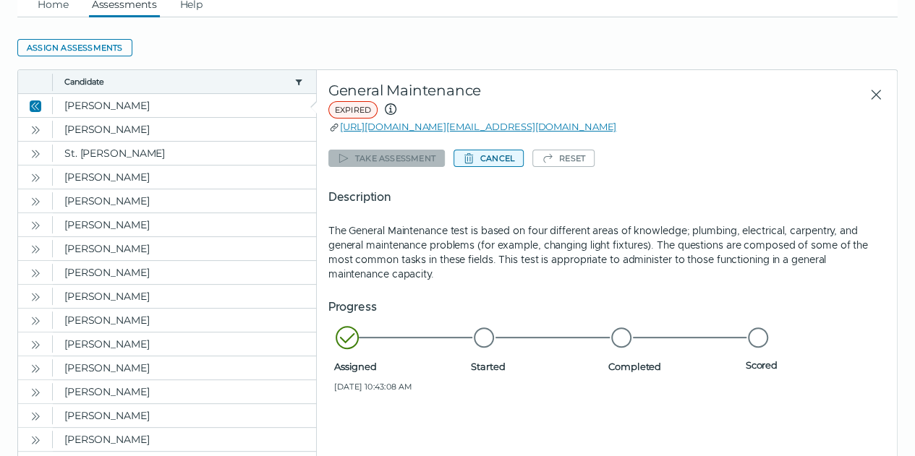
click at [466, 159] on icon "button" at bounding box center [468, 158] width 9 height 10
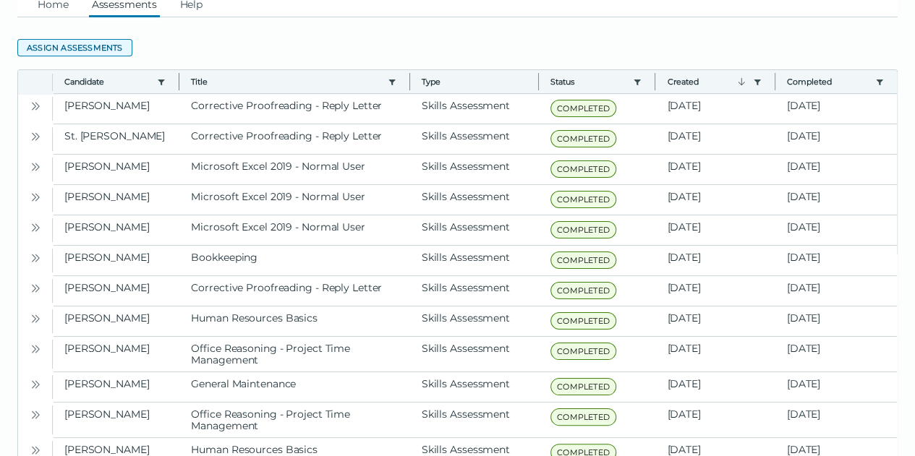
click at [98, 47] on button "Assign assessments" at bounding box center [74, 47] width 115 height 17
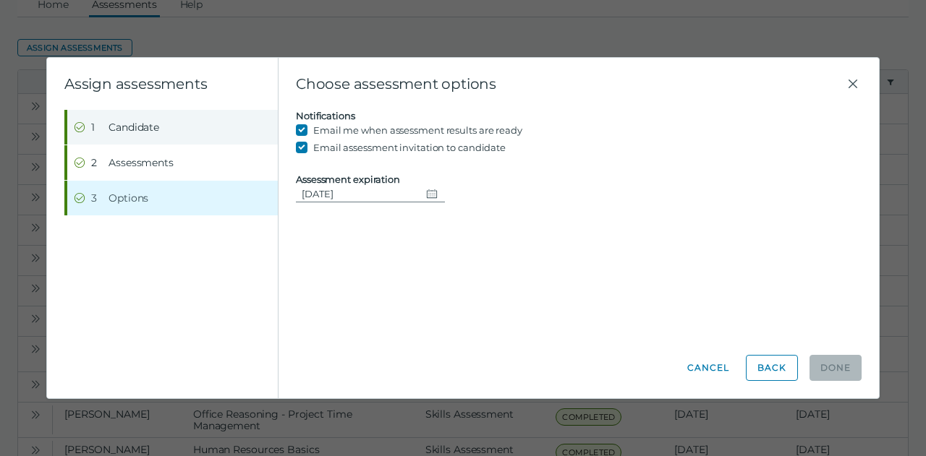
drag, startPoint x: 861, startPoint y: 2, endPoint x: 98, endPoint y: 119, distance: 772.7
click at [98, 119] on button "Step 1 Candidate" at bounding box center [172, 127] width 210 height 35
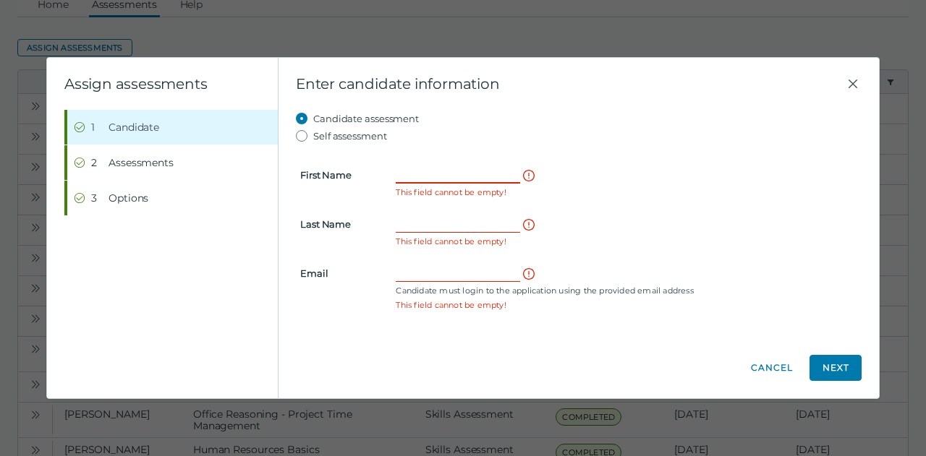
click at [435, 174] on input "First Name" at bounding box center [458, 174] width 124 height 17
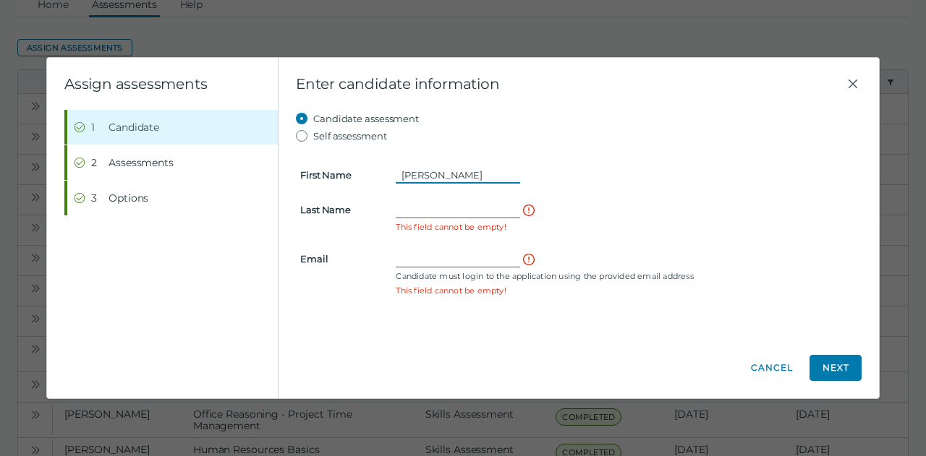
type input "[PERSON_NAME]"
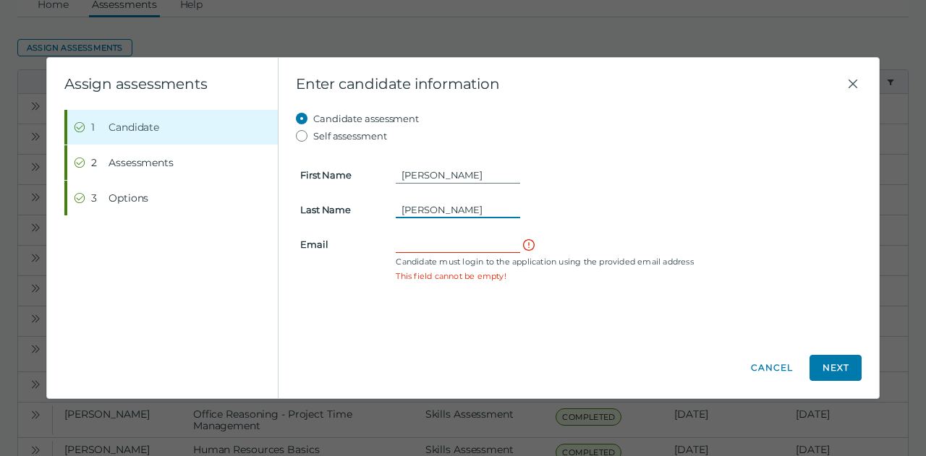
type input "[PERSON_NAME]"
click at [418, 242] on input "Email" at bounding box center [458, 244] width 124 height 17
click at [408, 246] on input "Email" at bounding box center [458, 244] width 124 height 17
paste input "[EMAIL_ADDRESS][DOMAIN_NAME]"
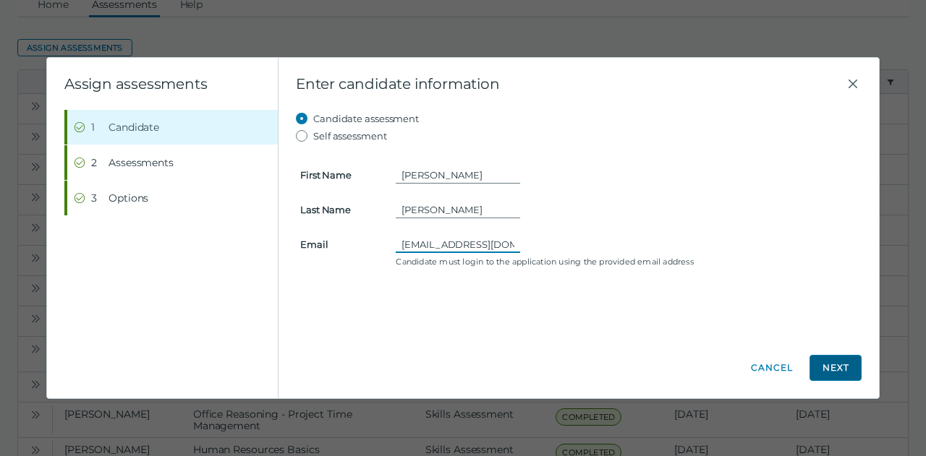
type input "[EMAIL_ADDRESS][DOMAIN_NAME]"
click at [832, 372] on button "Next" at bounding box center [835, 368] width 52 height 26
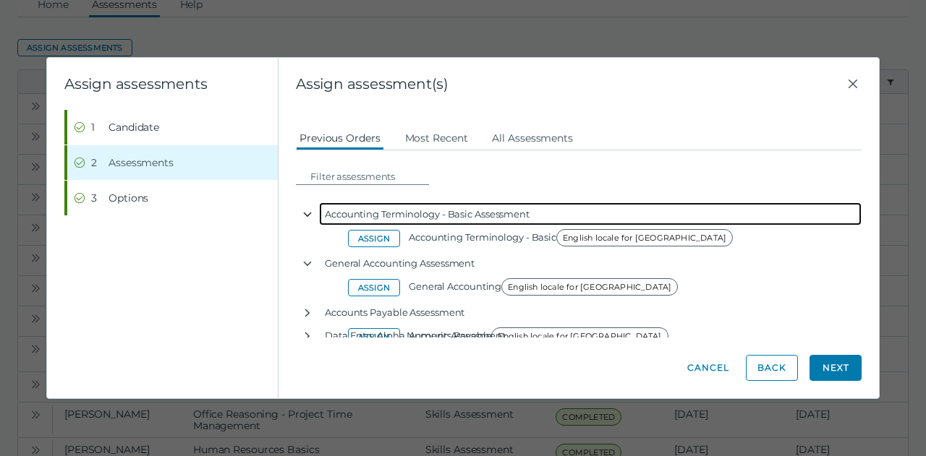
click at [309, 209] on icon "button" at bounding box center [308, 215] width 12 height 12
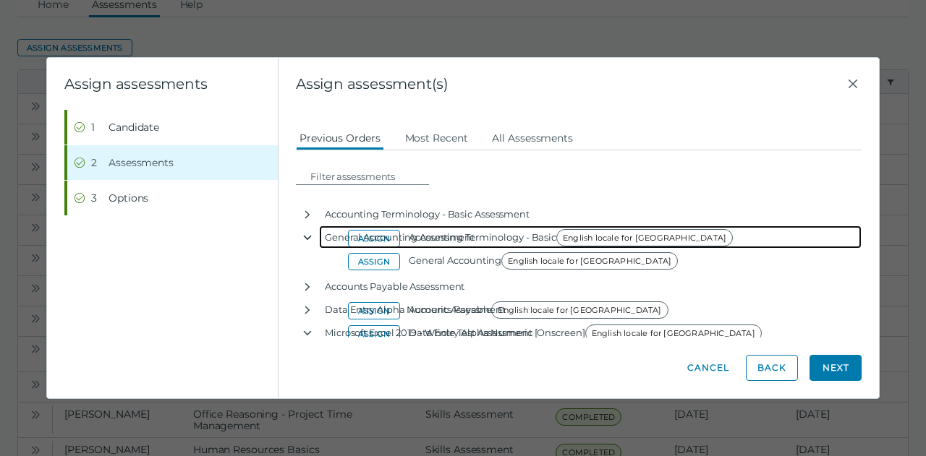
click at [310, 236] on icon "button" at bounding box center [308, 238] width 12 height 12
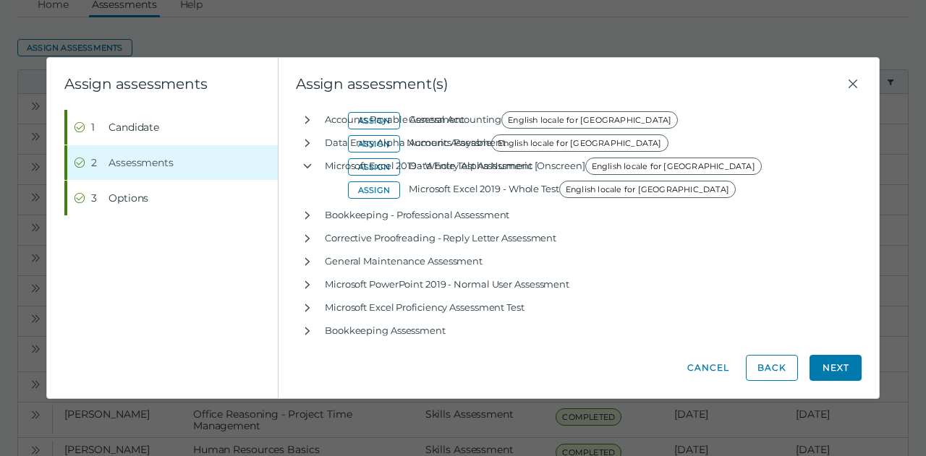
scroll to position [148, 0]
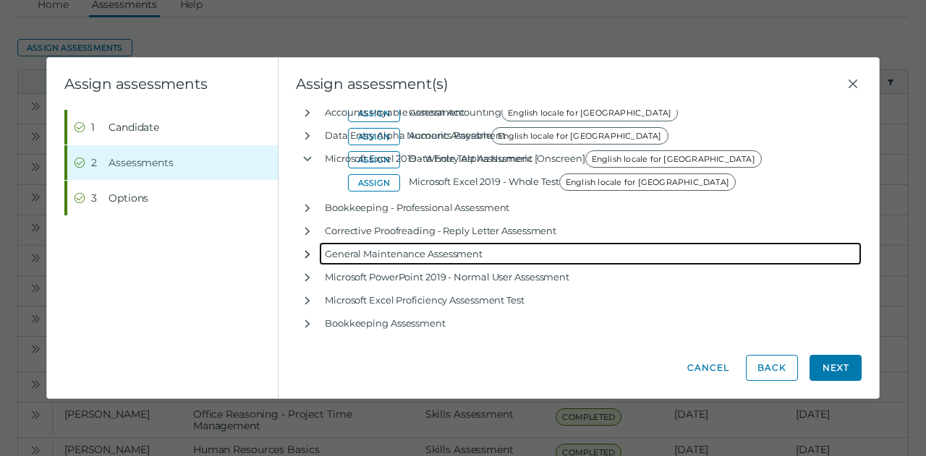
click at [303, 252] on icon "button" at bounding box center [308, 255] width 12 height 12
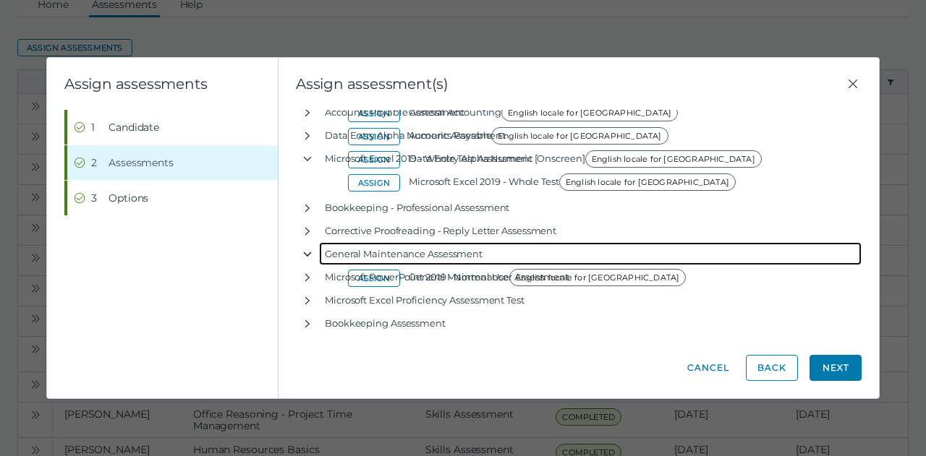
click at [304, 256] on icon "button" at bounding box center [308, 255] width 12 height 12
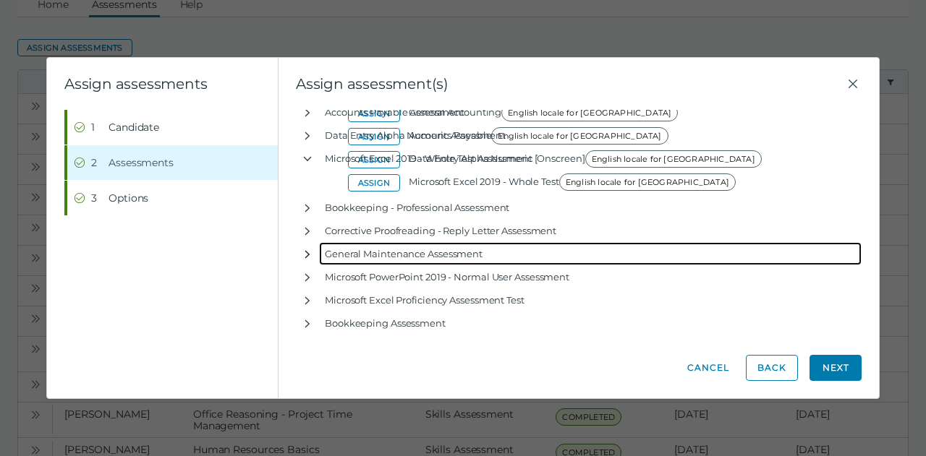
click at [304, 256] on icon "button" at bounding box center [308, 255] width 12 height 12
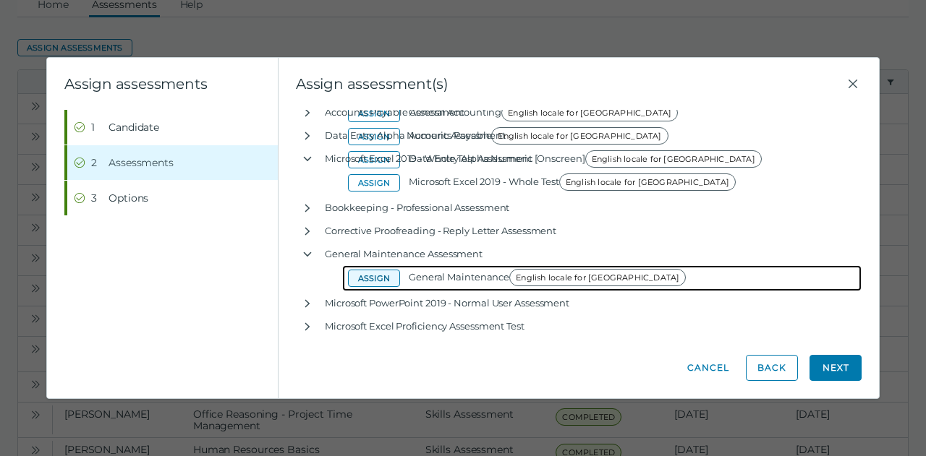
click at [377, 276] on button "Assign" at bounding box center [374, 278] width 52 height 17
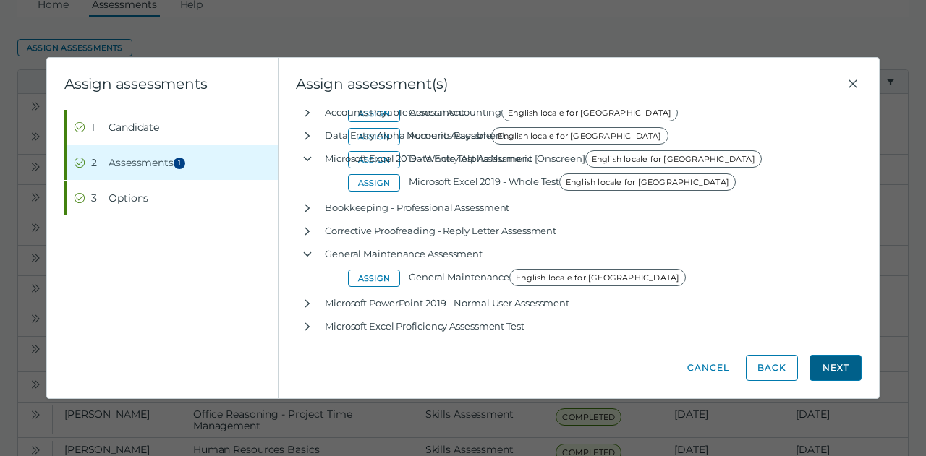
click at [834, 378] on button "Next" at bounding box center [835, 368] width 52 height 26
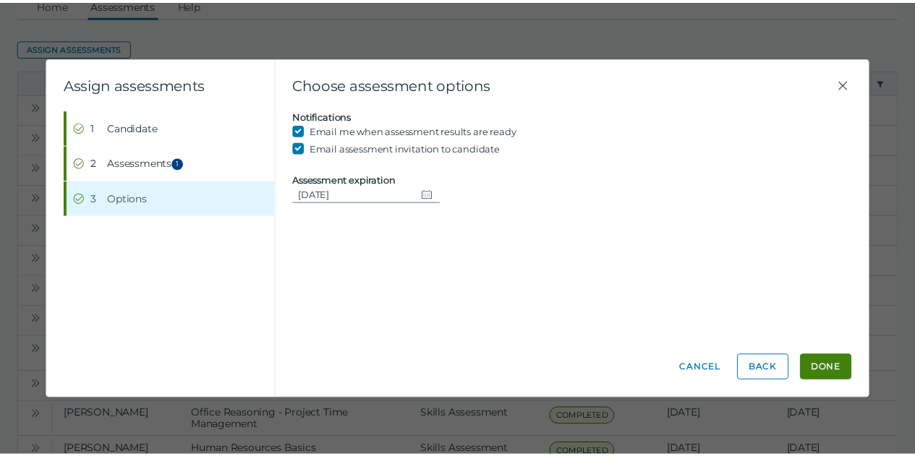
scroll to position [0, 0]
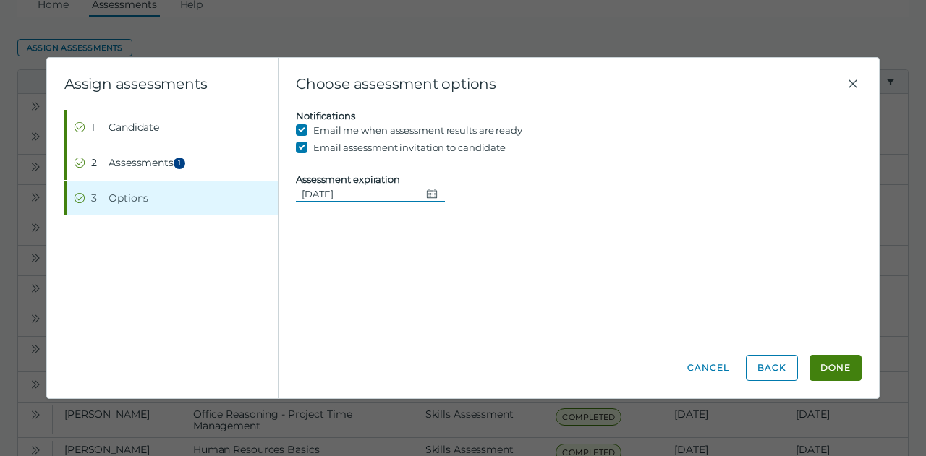
click at [427, 193] on icon "Change date, 09/01/2025" at bounding box center [432, 193] width 10 height 9
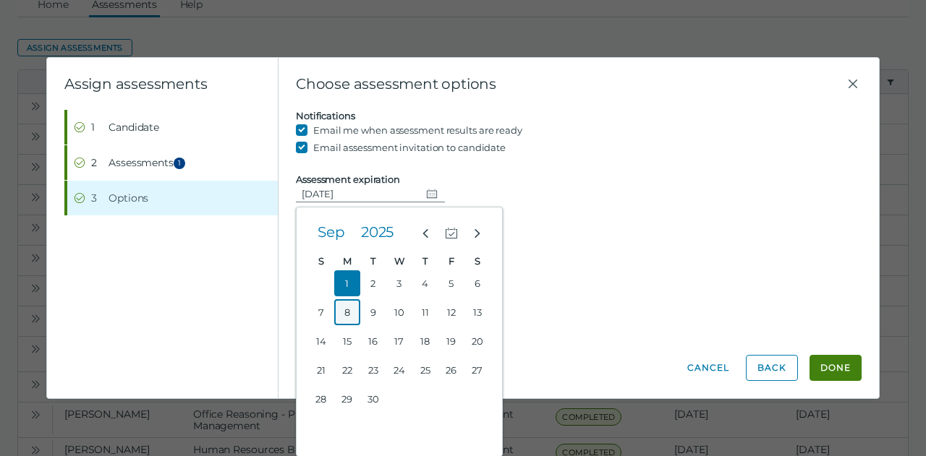
click at [351, 315] on button "8" at bounding box center [347, 312] width 26 height 26
type input "[DATE]"
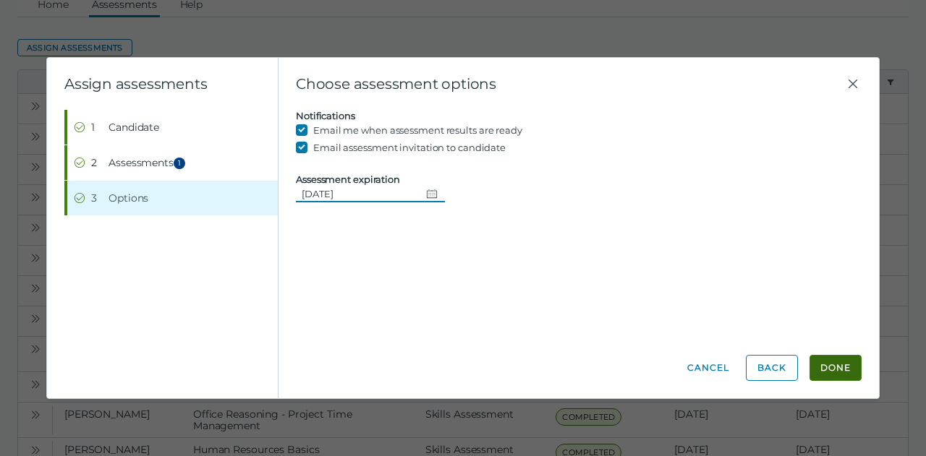
click at [832, 371] on button "Done" at bounding box center [835, 368] width 52 height 26
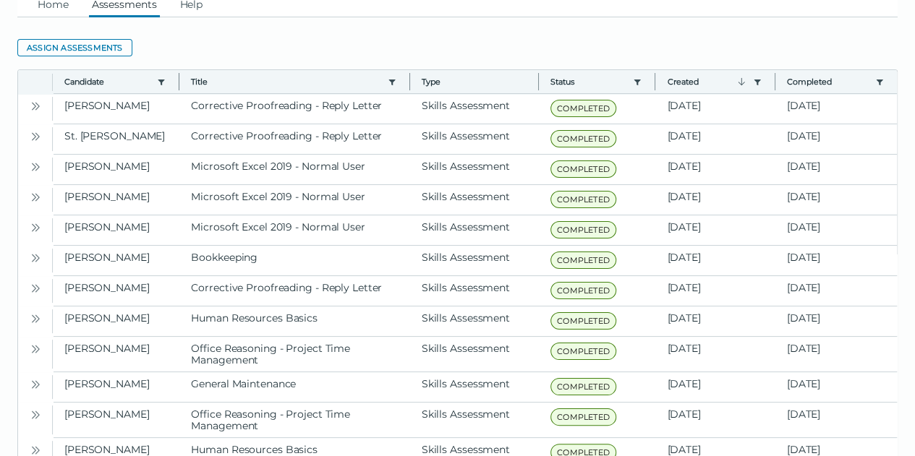
scroll to position [205, 0]
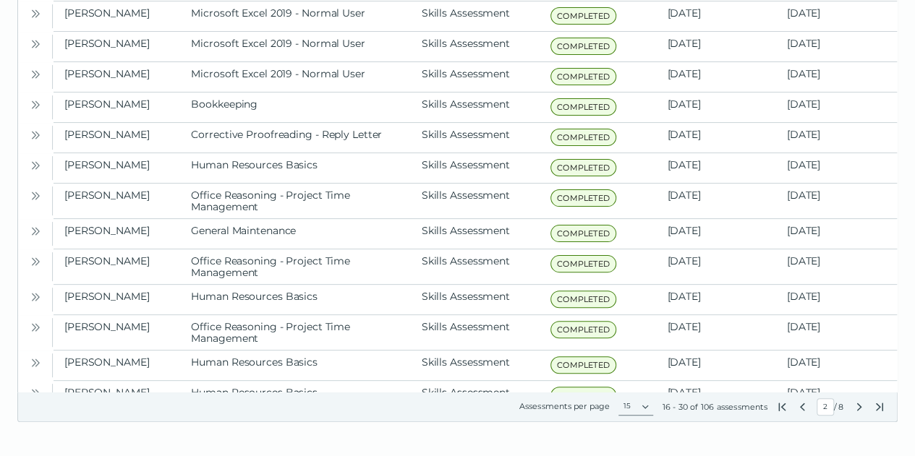
click at [799, 405] on icon "Previous Page" at bounding box center [801, 407] width 5 height 8
type input "1"
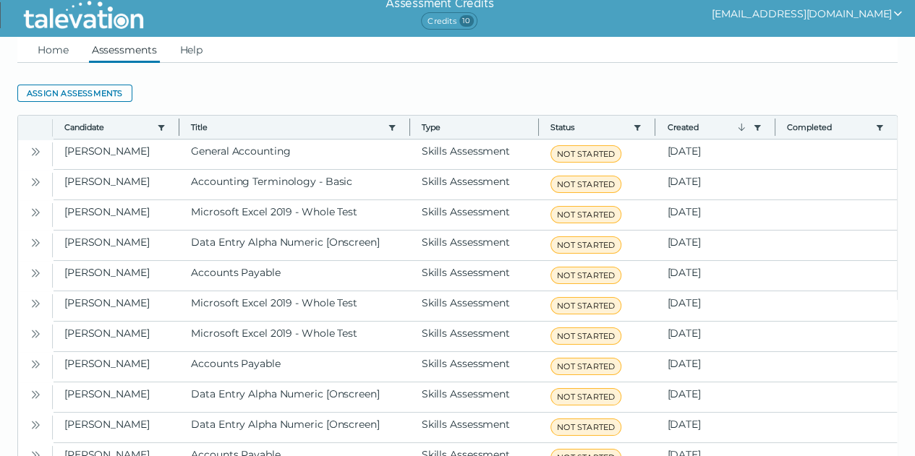
scroll to position [0, 0]
